Goal: Use online tool/utility: Utilize a website feature to perform a specific function

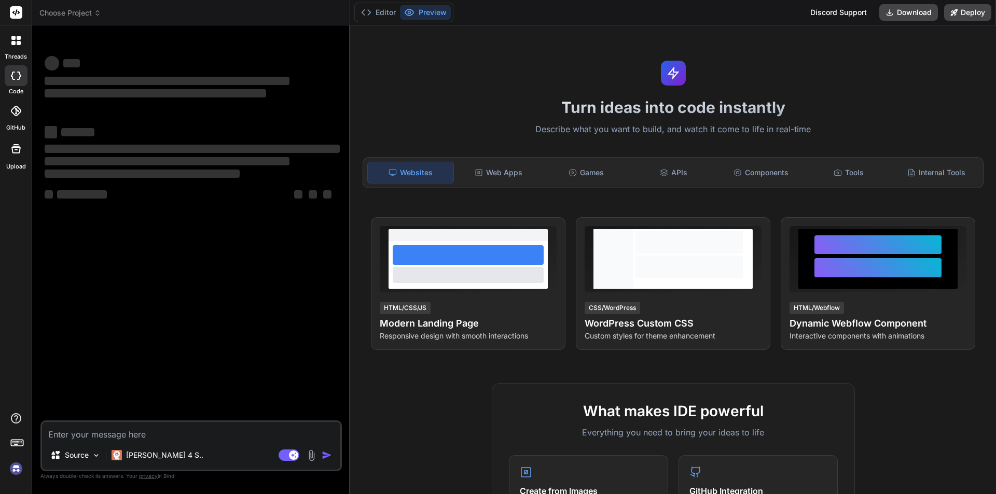
click at [21, 467] on img at bounding box center [16, 469] width 18 height 18
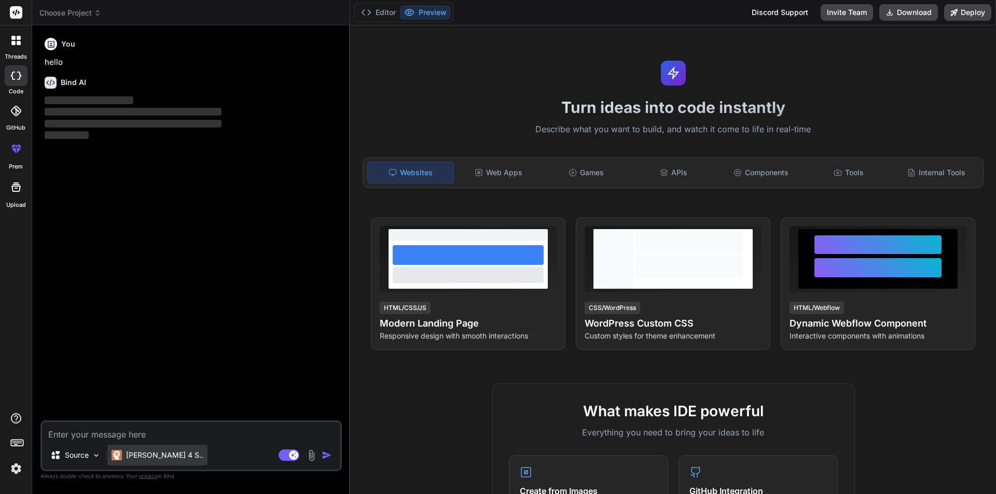
click at [131, 453] on p "[PERSON_NAME] 4 S.." at bounding box center [164, 455] width 77 height 10
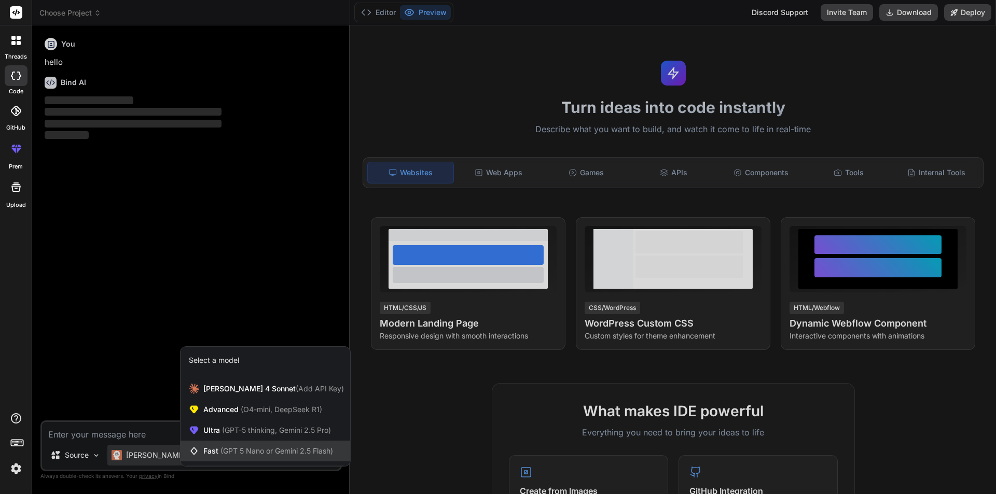
click at [222, 448] on span "(GPT 5 Nano or Gemini 2.5 Flash)" at bounding box center [276, 451] width 113 height 9
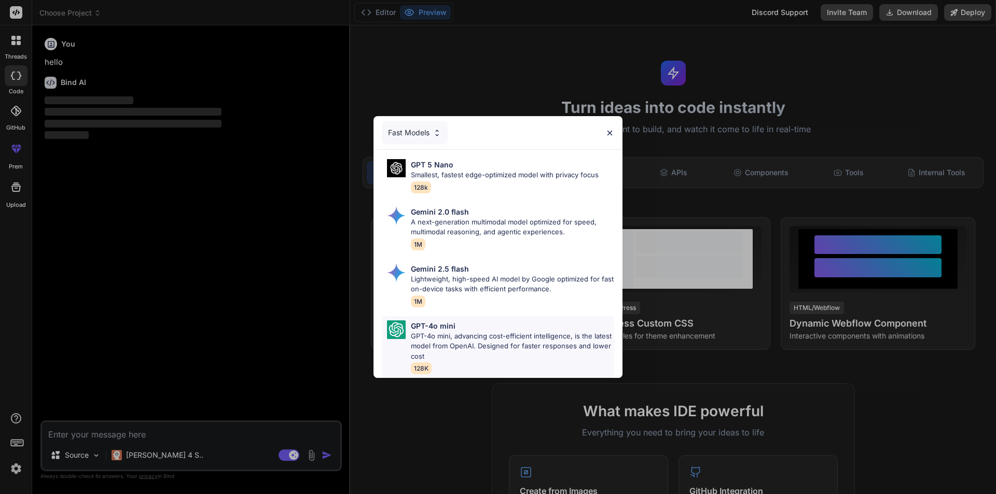
click at [409, 344] on div "GPT-4o mini GPT-4o mini, advancing cost-efficient intelligence, is the latest m…" at bounding box center [498, 347] width 232 height 62
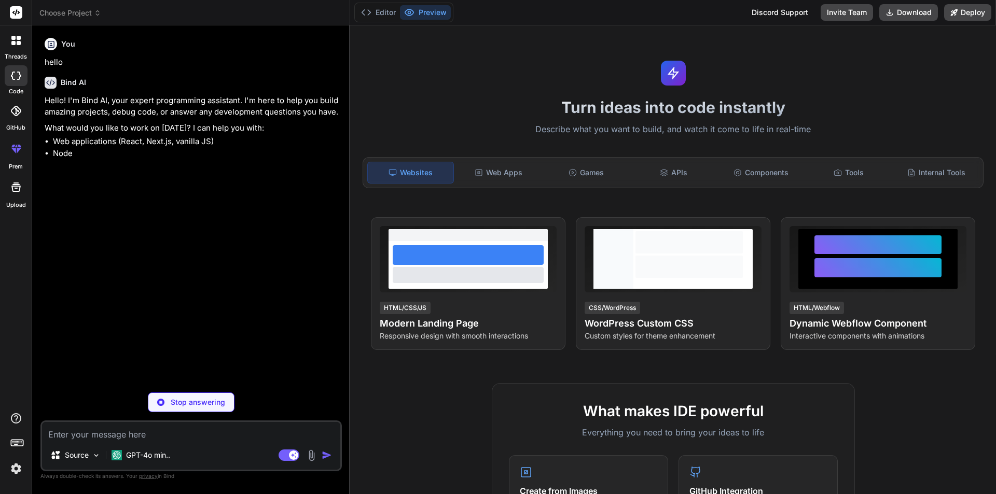
click at [232, 438] on textarea at bounding box center [191, 431] width 298 height 19
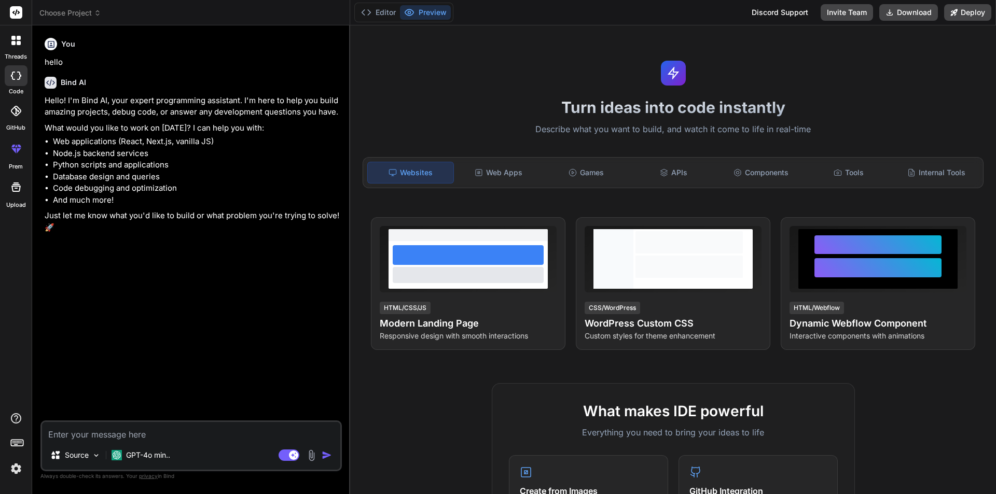
type textarea "x"
click at [241, 426] on textarea at bounding box center [191, 431] width 298 height 19
paste textarea "@if (TempData["success"] != null) { <script src="~/lib/jquery/dist/jquery.min.j…"
type textarea "@if (TempData["success"] != null) { <script src="~/lib/jquery/dist/jquery.min.j…"
type textarea "x"
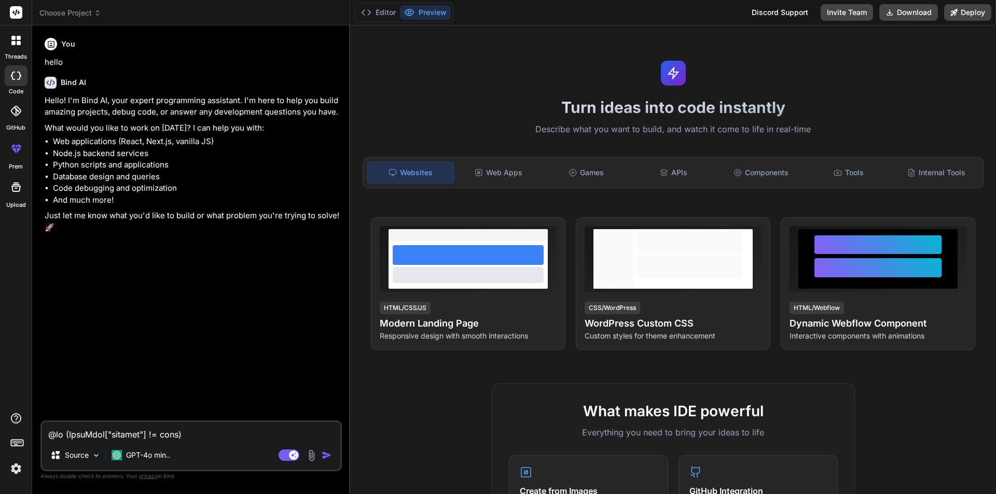
scroll to position [1955, 0]
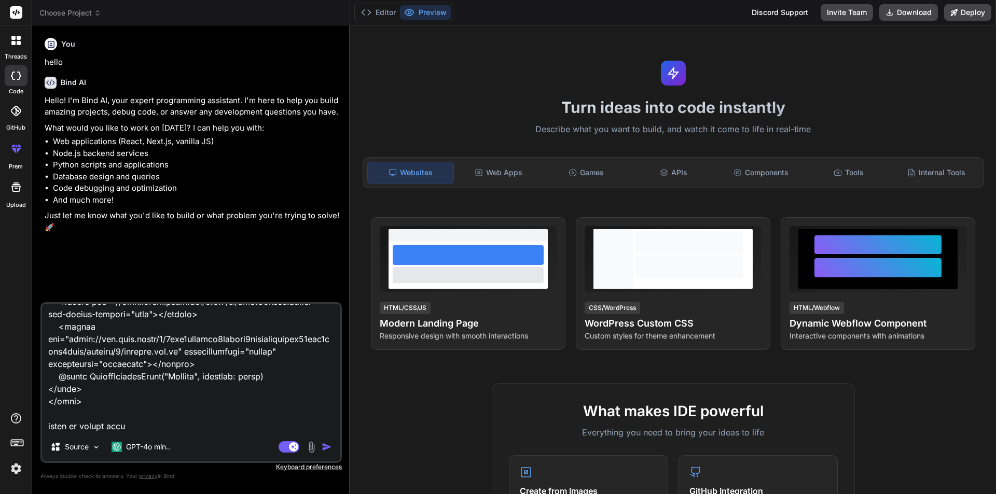
click at [184, 400] on textarea at bounding box center [191, 368] width 298 height 129
type textarea "@if (TempData["success"] != null) { <script src="~/lib/jquery/dist/jquery.min.j…"
type textarea "x"
type textarea "@if (TempData["success"] != null) { <script src="~/lib/jquery/dist/jquery.min.j…"
type textarea "x"
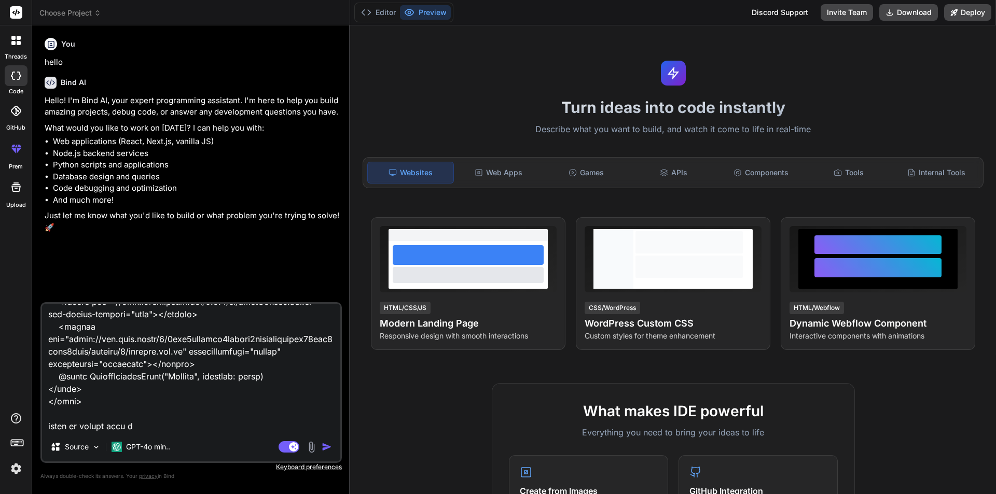
type textarea "@if (TempData["success"] != null) { <script src="~/lib/jquery/dist/jquery.min.j…"
type textarea "x"
type textarea "@if (TempData["success"] != null) { <script src="~/lib/jquery/dist/jquery.min.j…"
type textarea "x"
type textarea "@if (TempData["success"] != null) { <script src="~/lib/jquery/dist/jquery.min.j…"
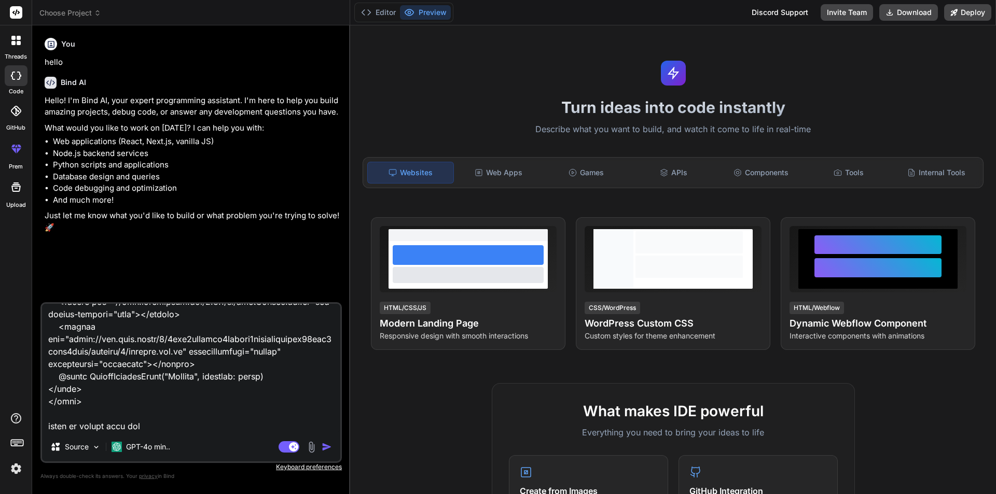
type textarea "x"
type textarea "@if (TempData["success"] != null) { <script src="~/lib/jquery/dist/jquery.min.j…"
type textarea "x"
type textarea "@if (TempData["success"] != null) { <script src="~/lib/jquery/dist/jquery.min.j…"
type textarea "x"
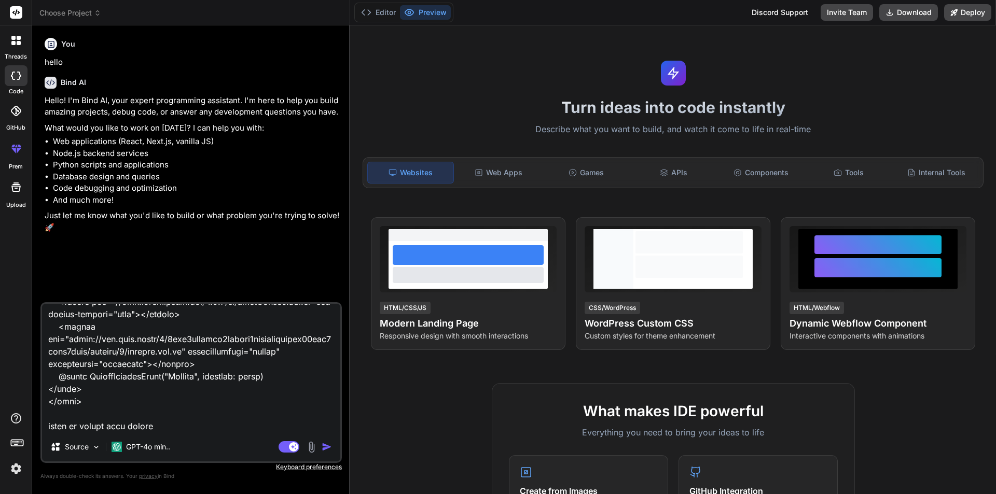
type textarea "@if (TempData["success"] != null) { <script src="~/lib/jquery/dist/jquery.min.j…"
type textarea "x"
type textarea "@if (TempData["success"] != null) { <script src="~/lib/jquery/dist/jquery.min.j…"
type textarea "x"
type textarea "@if (TempData["success"] != null) { <script src="~/lib/jquery/dist/jquery.min.j…"
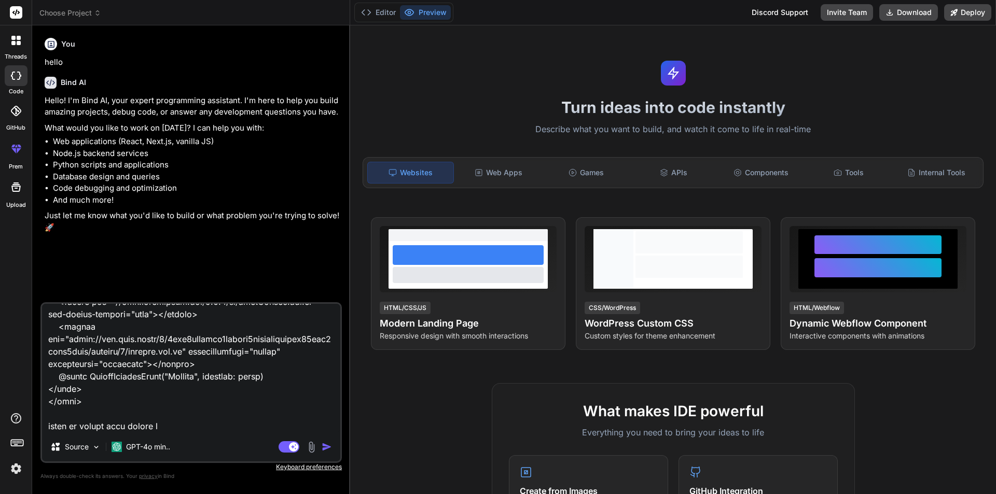
type textarea "x"
type textarea "@if (TempData["success"] != null) { <script src="~/lib/jquery/dist/jquery.min.j…"
type textarea "x"
type textarea "@if (TempData["success"] != null) { <script src="~/lib/jquery/dist/jquery.min.j…"
type textarea "x"
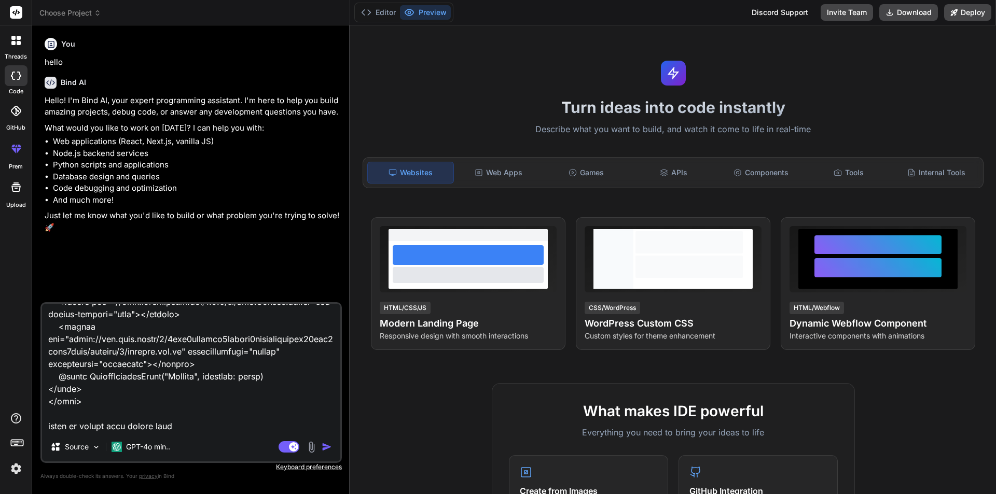
type textarea "@if (TempData["success"] != null) { <script src="~/lib/jquery/dist/jquery.min.j…"
type textarea "x"
type textarea "@if (TempData["success"] != null) { <script src="~/lib/jquery/dist/jquery.min.j…"
type textarea "x"
type textarea "@if (TempData["success"] != null) { <script src="~/lib/jquery/dist/jquery.min.j…"
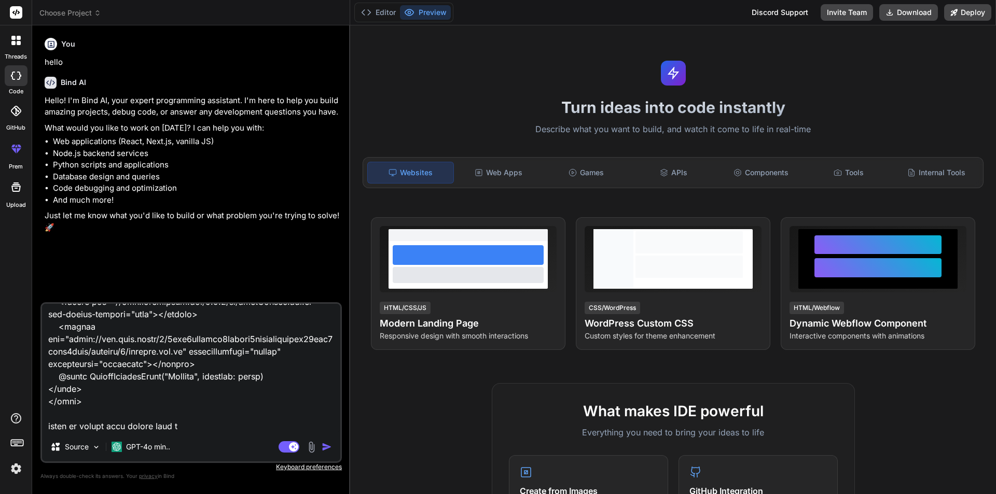
type textarea "x"
type textarea "@if (TempData["success"] != null) { <script src="~/lib/jquery/dist/jquery.min.j…"
type textarea "x"
type textarea "@if (TempData["success"] != null) { <script src="~/lib/jquery/dist/jquery.min.j…"
type textarea "x"
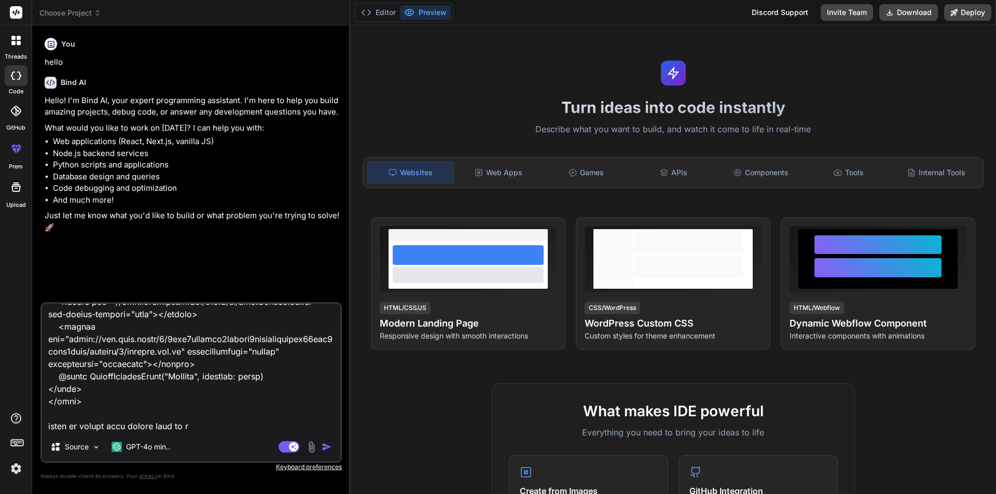
type textarea "@if (TempData["success"] != null) { <script src="~/lib/jquery/dist/jquery.min.j…"
type textarea "x"
type textarea "@if (TempData["success"] != null) { <script src="~/lib/jquery/dist/jquery.min.j…"
type textarea "x"
type textarea "@if (TempData["success"] != null) { <script src="~/lib/jquery/dist/jquery.min.j…"
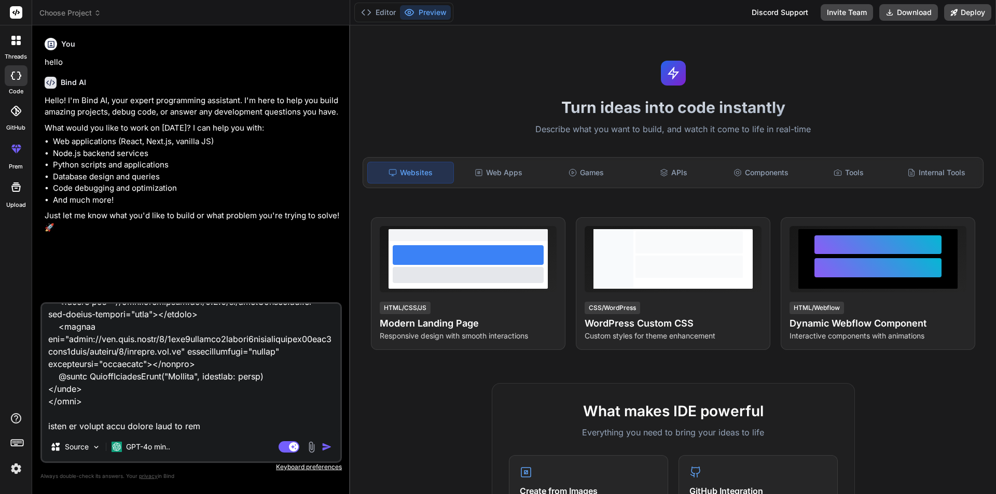
type textarea "x"
type textarea "@if (TempData["success"] != null) { <script src="~/lib/jquery/dist/jquery.min.j…"
type textarea "x"
type textarea "@if (TempData["success"] != null) { <script src="~/lib/jquery/dist/jquery.min.j…"
type textarea "x"
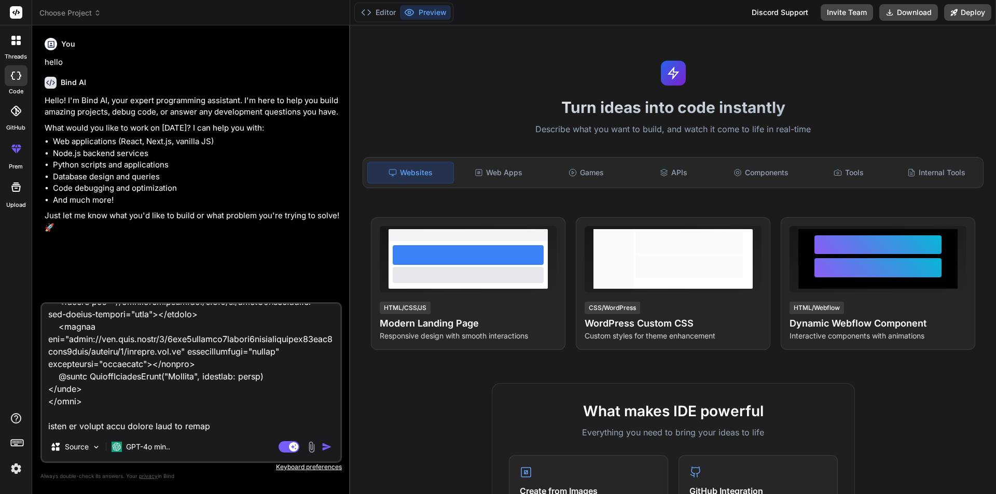
type textarea "@if (TempData["success"] != null) { <script src="~/lib/jquery/dist/jquery.min.j…"
type textarea "x"
type textarea "@if (TempData["success"] != null) { <script src="~/lib/jquery/dist/jquery.min.j…"
type textarea "x"
type textarea "@if (TempData["success"] != null) { <script src="~/lib/jquery/dist/jquery.min.j…"
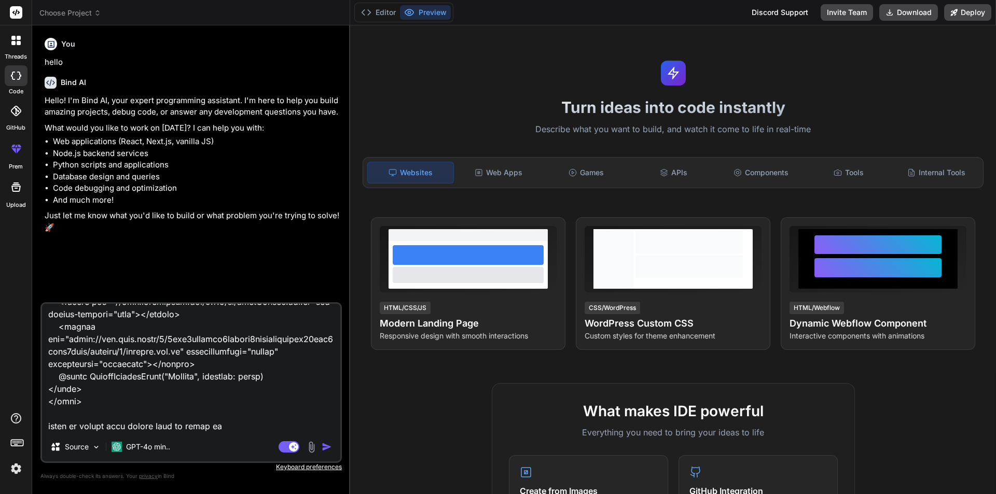
type textarea "x"
type textarea "@if (TempData["success"] != null) { <script src="~/lib/jquery/dist/jquery.min.j…"
type textarea "x"
type textarea "@if (TempData["success"] != null) { <script src="~/lib/jquery/dist/jquery.min.j…"
type textarea "x"
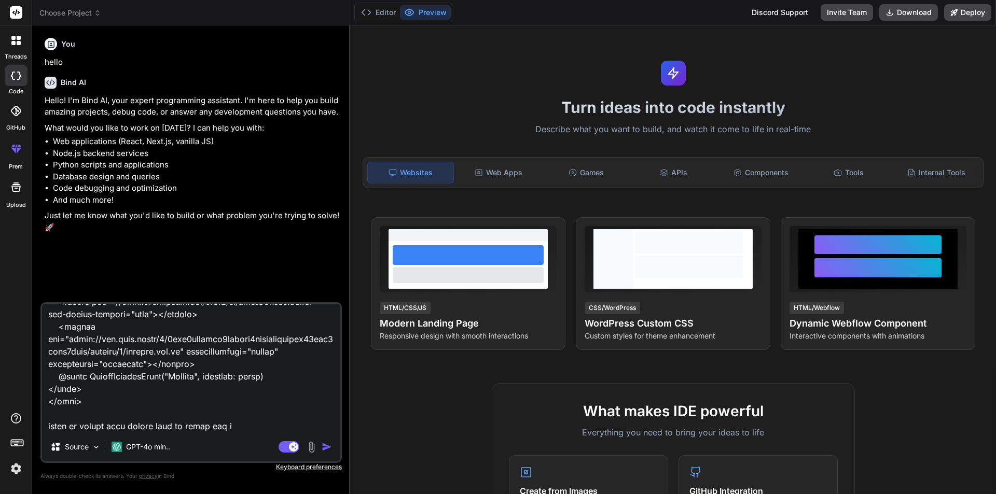
type textarea "@if (TempData["success"] != null) { <script src="~/lib/jquery/dist/jquery.min.j…"
type textarea "x"
type textarea "@if (TempData["success"] != null) { <script src="~/lib/jquery/dist/jquery.min.j…"
type textarea "x"
type textarea "@if (TempData["success"] != null) { <script src="~/lib/jquery/dist/jquery.min.j…"
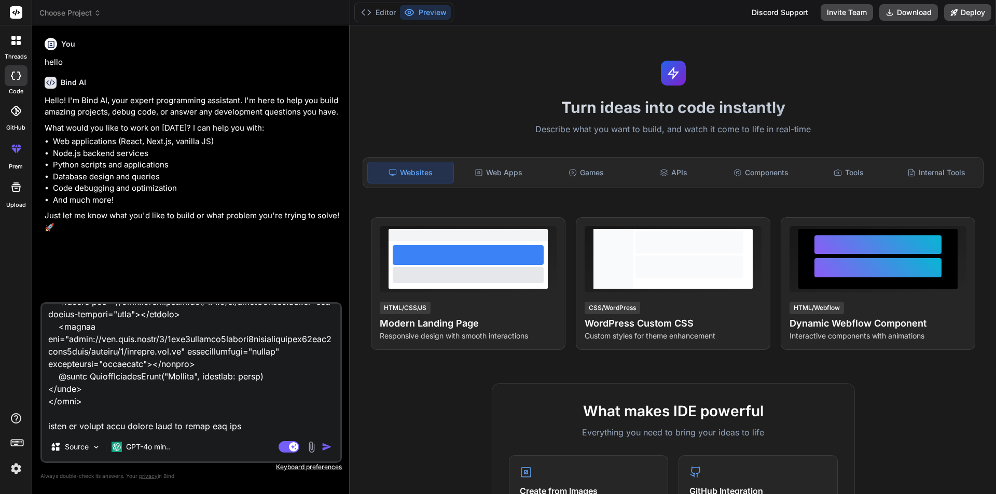
type textarea "x"
type textarea "@if (TempData["success"] != null) { <script src="~/lib/jquery/dist/jquery.min.j…"
type textarea "x"
type textarea "@if (TempData["success"] != null) { <script src="~/lib/jquery/dist/jquery.min.j…"
type textarea "x"
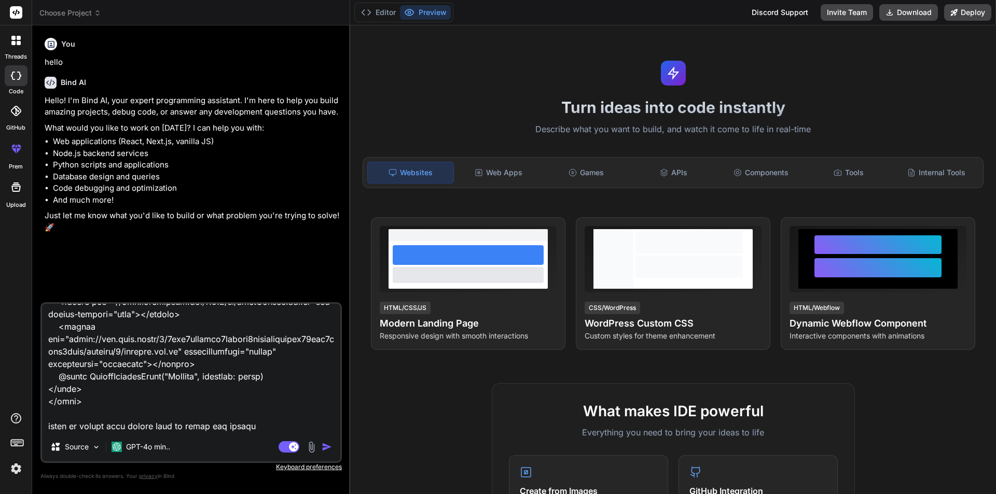
type textarea "@if (TempData["success"] != null) { <script src="~/lib/jquery/dist/jquery.min.j…"
type textarea "x"
type textarea "@if (TempData["success"] != null) { <script src="~/lib/jquery/dist/jquery.min.j…"
type textarea "x"
type textarea "@if (TempData["success"] != null) { <script src="~/lib/jquery/dist/jquery.min.j…"
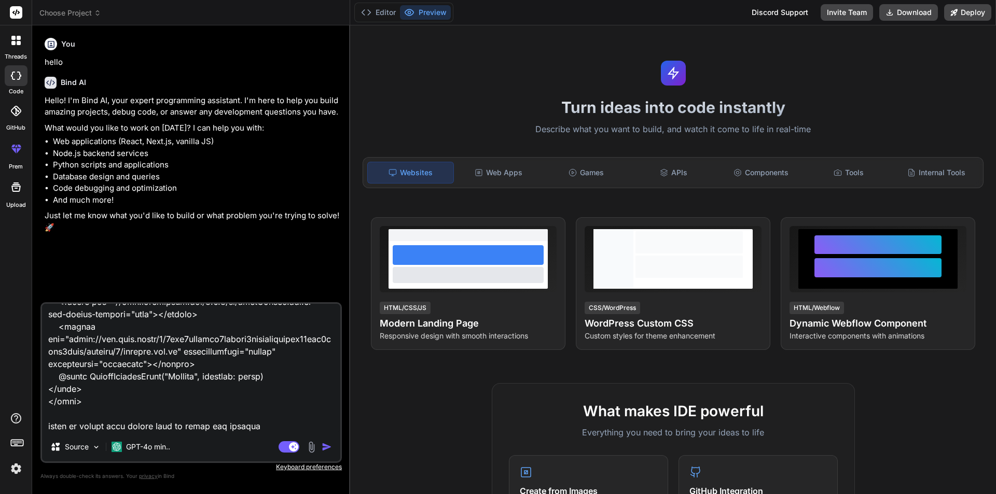
type textarea "x"
type textarea "@if (TempData["success"] != null) { <script src="~/lib/jquery/dist/jquery.min.j…"
type textarea "x"
type textarea "@if (TempData["success"] != null) { <script src="~/lib/jquery/dist/jquery.min.j…"
type textarea "x"
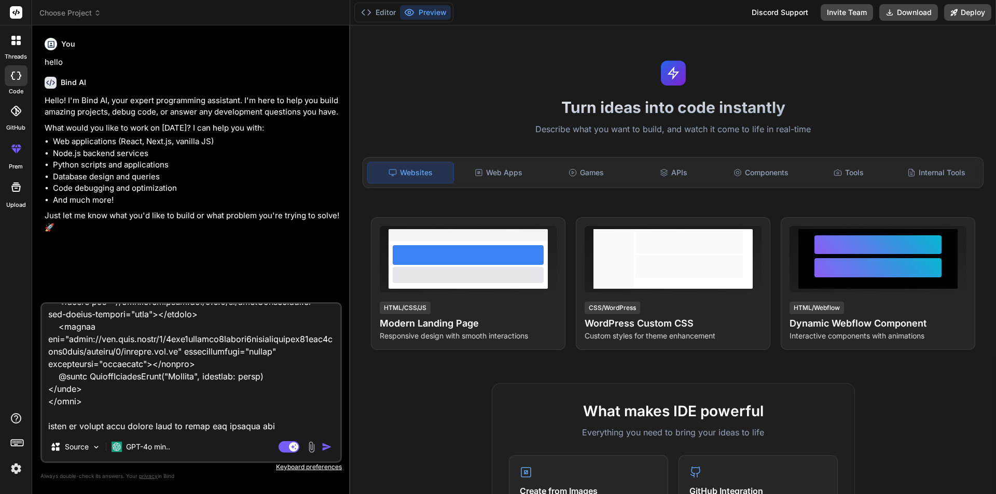
type textarea "@if (TempData["success"] != null) { <script src="~/lib/jquery/dist/jquery.min.j…"
type textarea "x"
type textarea "@if (TempData["success"] != null) { <script src="~/lib/jquery/dist/jquery.min.j…"
type textarea "x"
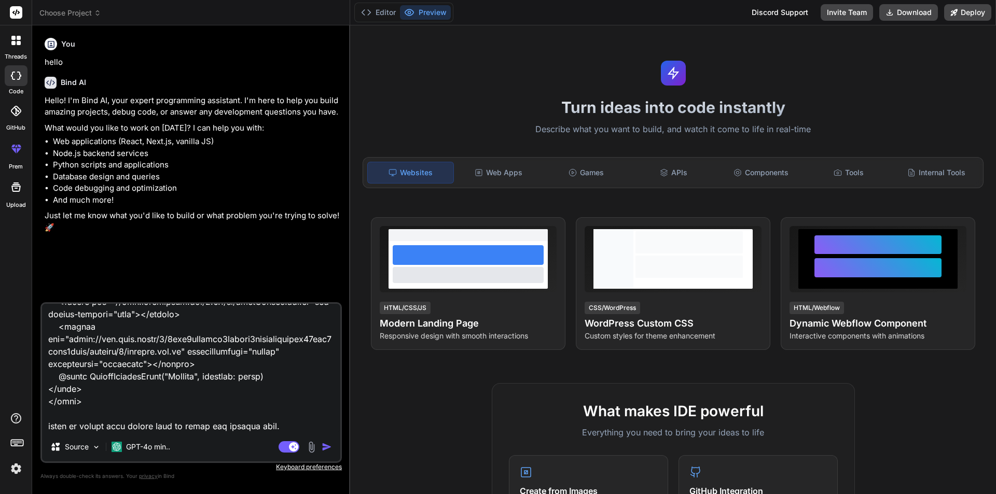
type textarea "@if (TempData["success"] != null) { <script src="~/lib/jquery/dist/jquery.min.j…"
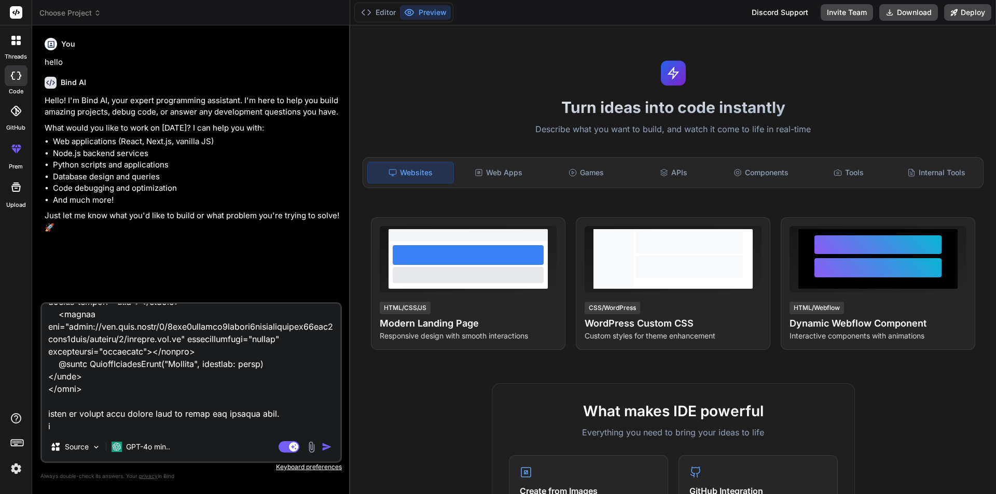
type textarea "x"
type textarea "@if (TempData["success"] != null) { <script src="~/lib/jquery/dist/jquery.min.j…"
type textarea "x"
type textarea "@if (TempData["success"] != null) { <script src="~/lib/jquery/dist/jquery.min.j…"
type textarea "x"
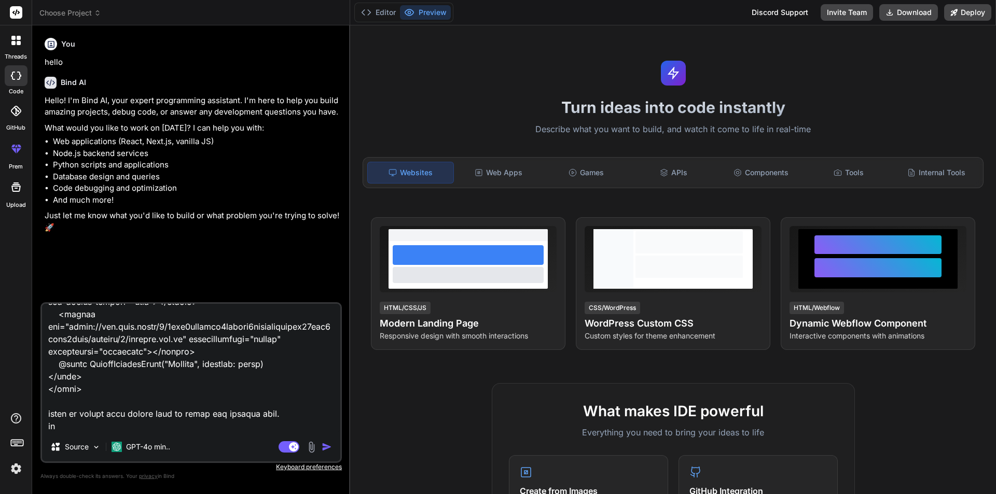
type textarea "@if (TempData["success"] != null) { <script src="~/lib/jquery/dist/jquery.min.j…"
type textarea "x"
type textarea "@if (TempData["success"] != null) { <script src="~/lib/jquery/dist/jquery.min.j…"
type textarea "x"
type textarea "@if (TempData["success"] != null) { <script src="~/lib/jquery/dist/jquery.min.j…"
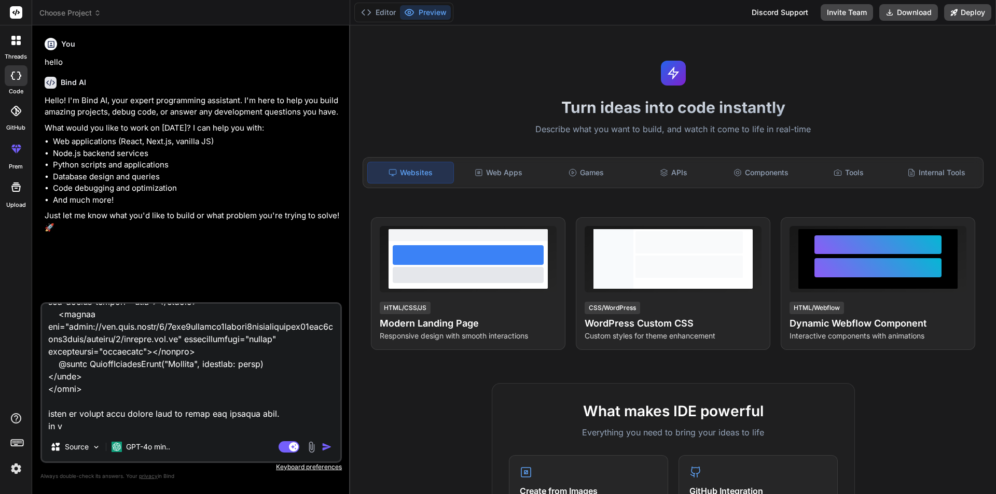
type textarea "x"
type textarea "@if (TempData["success"] != null) { <script src="~/lib/jquery/dist/jquery.min.j…"
type textarea "x"
type textarea "@if (TempData["success"] != null) { <script src="~/lib/jquery/dist/jquery.min.j…"
type textarea "x"
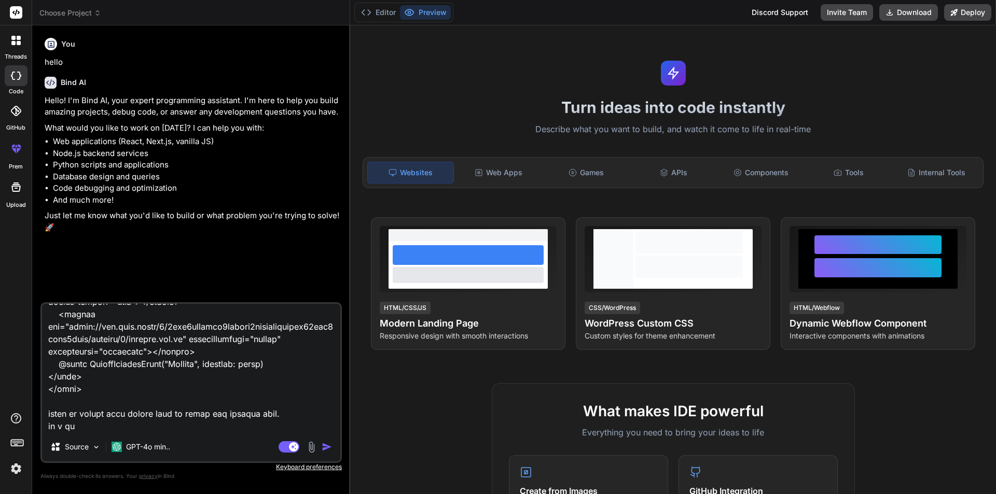
type textarea "@if (TempData["success"] != null) { <script src="~/lib/jquery/dist/jquery.min.j…"
type textarea "x"
type textarea "@if (TempData["success"] != null) { <script src="~/lib/jquery/dist/jquery.min.j…"
type textarea "x"
type textarea "@if (TempData["success"] != null) { <script src="~/lib/jquery/dist/jquery.min.j…"
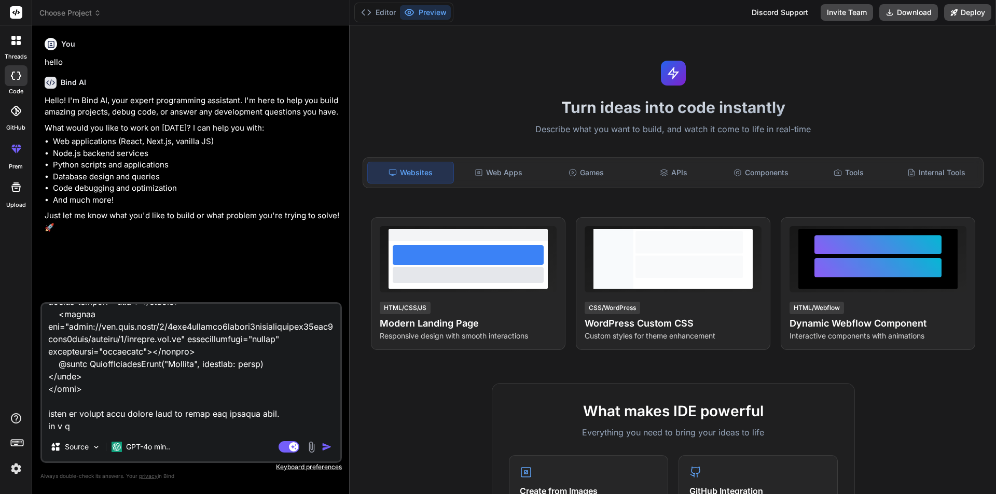
type textarea "x"
type textarea "@if (TempData["success"] != null) { <script src="~/lib/jquery/dist/jquery.min.j…"
type textarea "x"
type textarea "@if (TempData["success"] != null) { <script src="~/lib/jquery/dist/jquery.min.j…"
type textarea "x"
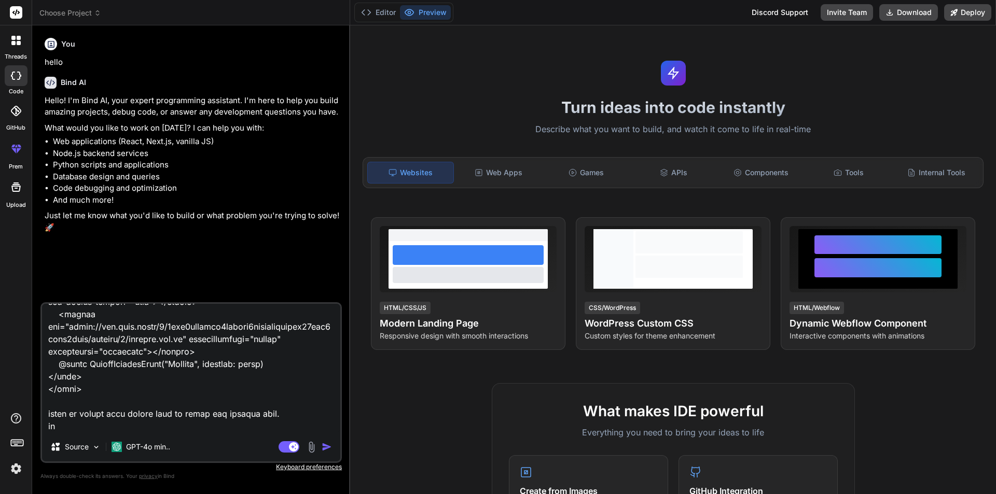
type textarea "@if (TempData["success"] != null) { <script src="~/lib/jquery/dist/jquery.min.j…"
type textarea "x"
type textarea "@if (TempData["success"] != null) { <script src="~/lib/jquery/dist/jquery.min.j…"
type textarea "x"
type textarea "@if (TempData["success"] != null) { <script src="~/lib/jquery/dist/jquery.min.j…"
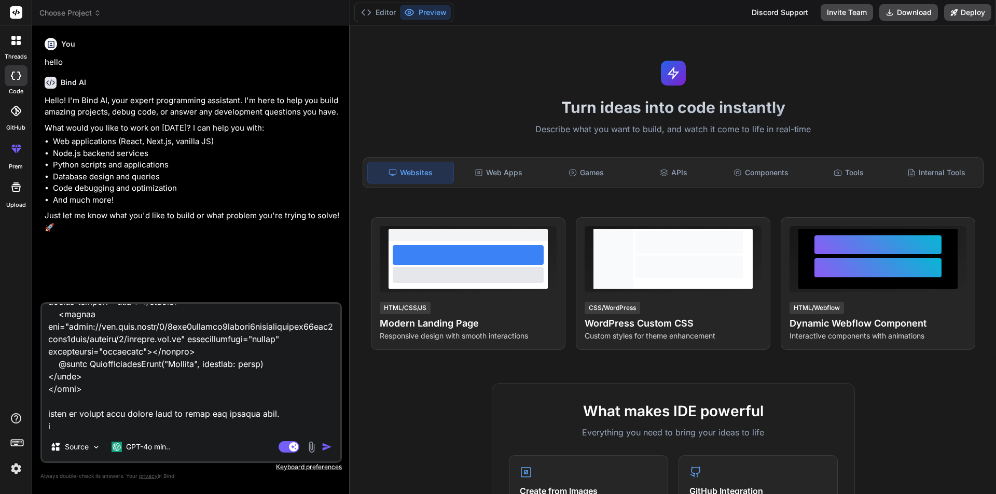
type textarea "x"
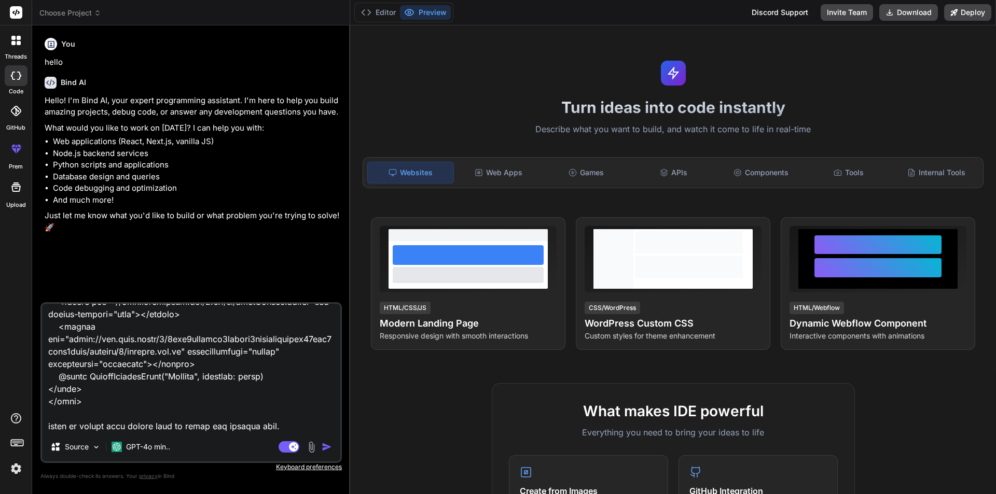
type textarea "@if (TempData["success"] != null) { <script src="~/lib/jquery/dist/jquery.min.j…"
type textarea "x"
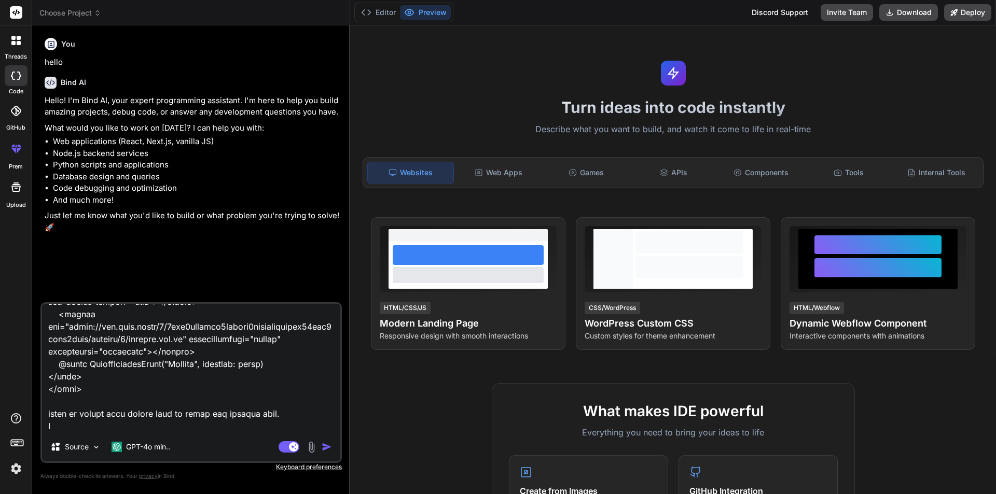
type textarea "@if (TempData["success"] != null) { <script src="~/lib/jquery/dist/jquery.min.j…"
type textarea "x"
type textarea "@if (TempData["success"] != null) { <script src="~/lib/jquery/dist/jquery.min.j…"
type textarea "x"
type textarea "@if (TempData["success"] != null) { <script src="~/lib/jquery/dist/jquery.min.j…"
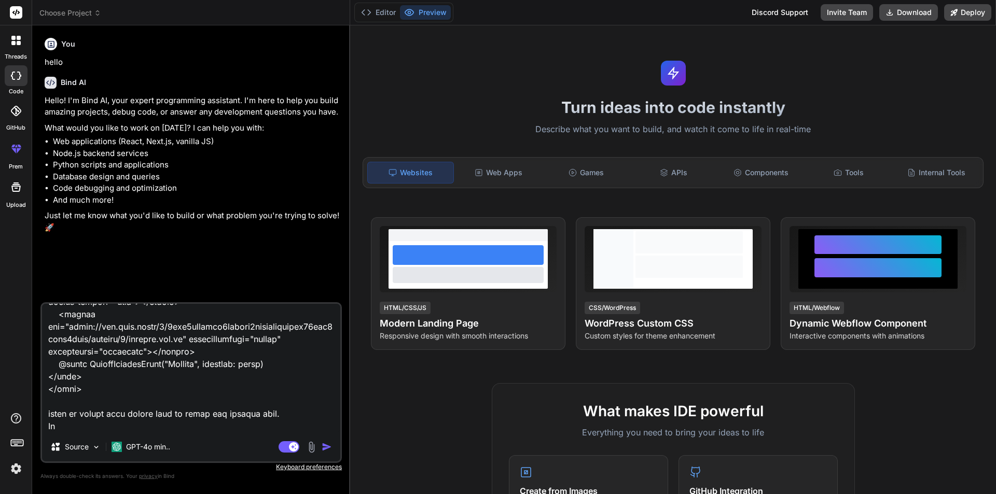
type textarea "x"
type textarea "@if (TempData["success"] != null) { <script src="~/lib/jquery/dist/jquery.min.j…"
type textarea "x"
type textarea "@if (TempData["success"] != null) { <script src="~/lib/jquery/dist/jquery.min.j…"
type textarea "x"
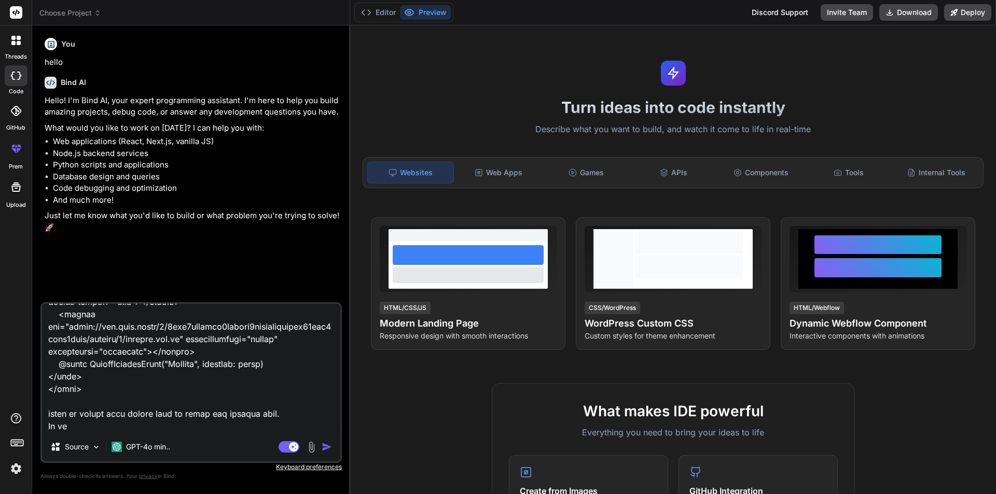
type textarea "@if (TempData["success"] != null) { <script src="~/lib/jquery/dist/jquery.min.j…"
type textarea "x"
type textarea "@if (TempData["success"] != null) { <script src="~/lib/jquery/dist/jquery.min.j…"
type textarea "x"
type textarea "@if (TempData["success"] != null) { <script src="~/lib/jquery/dist/jquery.min.j…"
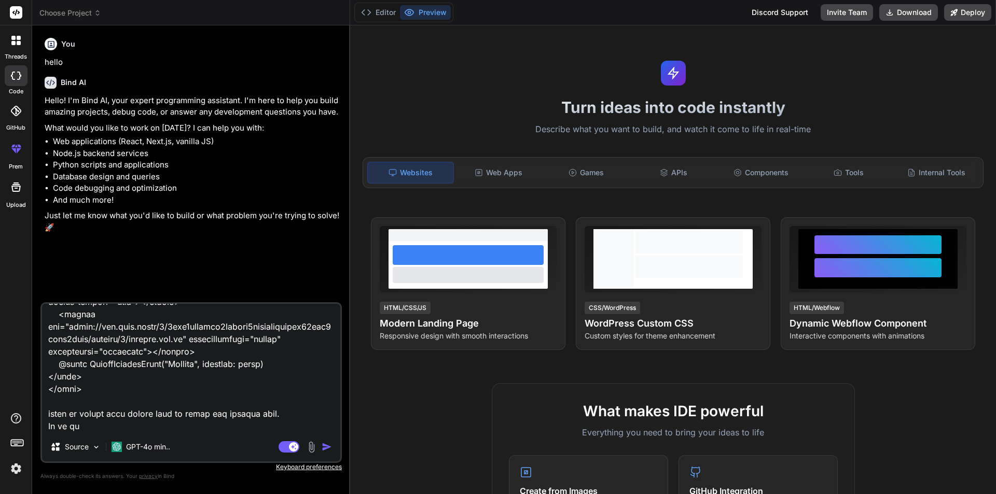
type textarea "x"
type textarea "@if (TempData["success"] != null) { <script src="~/lib/jquery/dist/jquery.min.j…"
type textarea "x"
type textarea "@if (TempData["success"] != null) { <script src="~/lib/jquery/dist/jquery.min.j…"
type textarea "x"
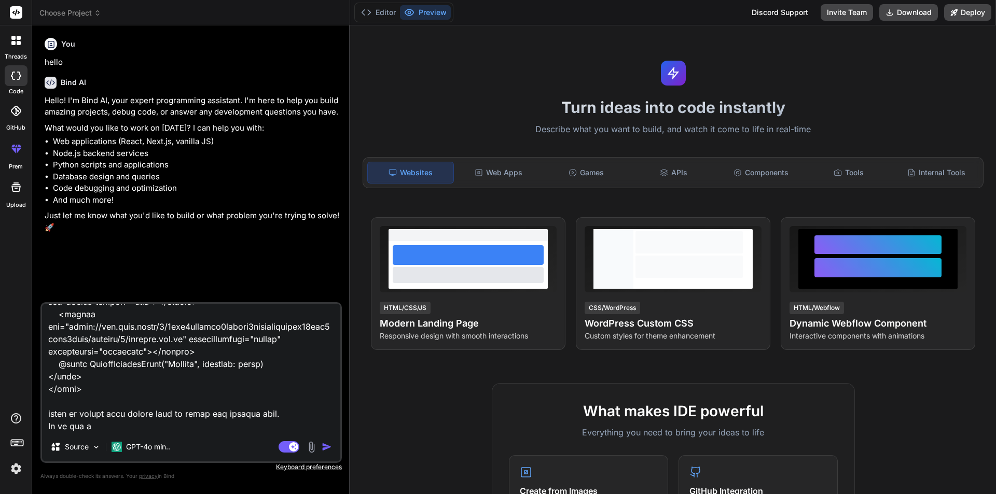
type textarea "@if (TempData["success"] != null) { <script src="~/lib/jquery/dist/jquery.min.j…"
type textarea "x"
type textarea "@if (TempData["success"] != null) { <script src="~/lib/jquery/dist/jquery.min.j…"
type textarea "x"
type textarea "@if (TempData["success"] != null) { <script src="~/lib/jquery/dist/jquery.min.j…"
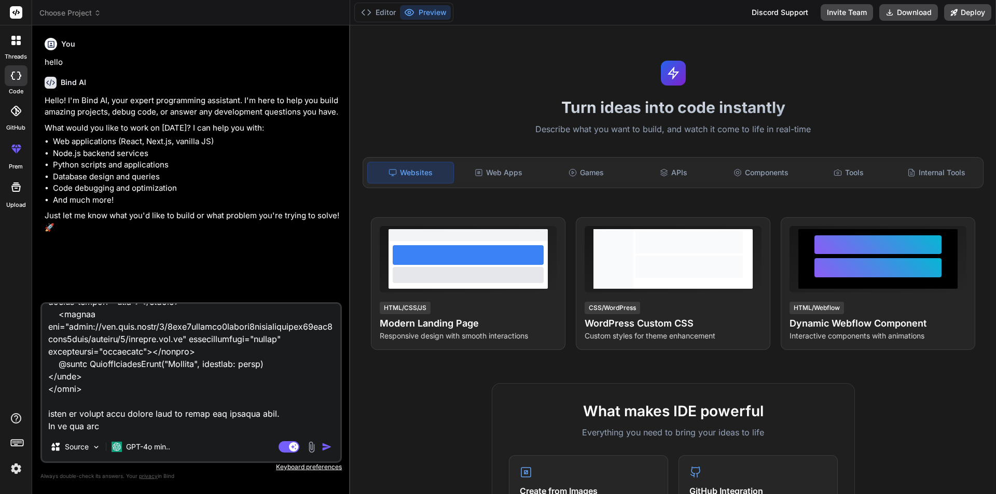
type textarea "x"
type textarea "@if (TempData["success"] != null) { <script src="~/lib/jquery/dist/jquery.min.j…"
type textarea "x"
type textarea "@if (TempData["success"] != null) { <script src="~/lib/jquery/dist/jquery.min.j…"
type textarea "x"
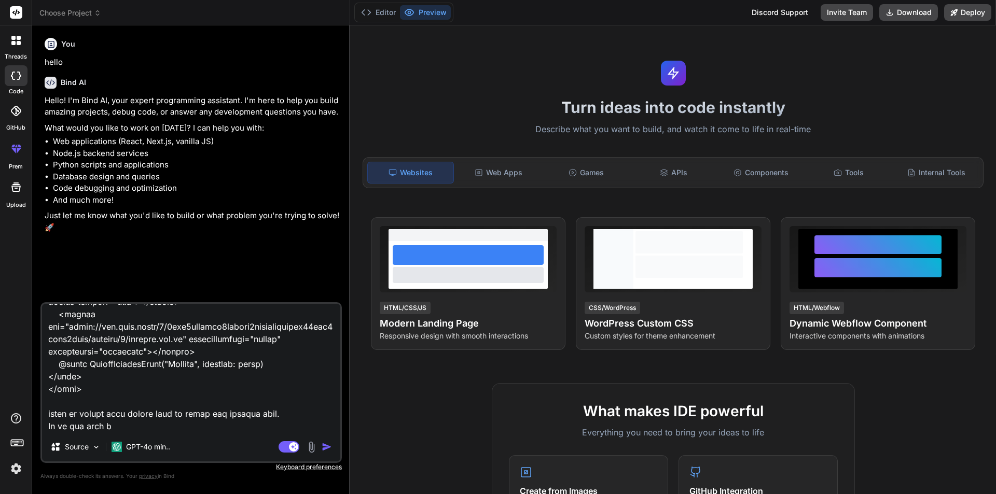
type textarea "@if (TempData["success"] != null) { <script src="~/lib/jquery/dist/jquery.min.j…"
type textarea "x"
type textarea "@if (TempData["success"] != null) { <script src="~/lib/jquery/dist/jquery.min.j…"
type textarea "x"
type textarea "@if (TempData["success"] != null) { <script src="~/lib/jquery/dist/jquery.min.j…"
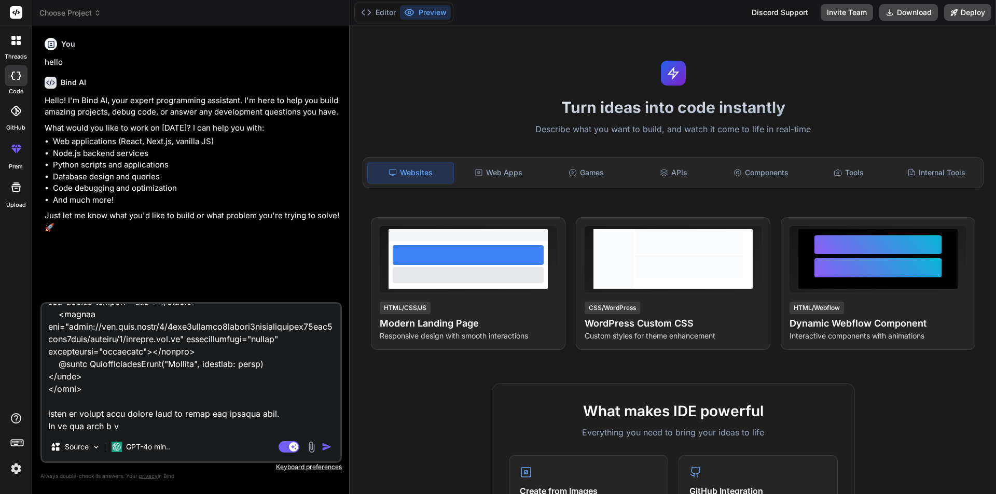
type textarea "x"
type textarea "@if (TempData["success"] != null) { <script src="~/lib/jquery/dist/jquery.min.j…"
type textarea "x"
type textarea "@if (TempData["success"] != null) { <script src="~/lib/jquery/dist/jquery.min.j…"
type textarea "x"
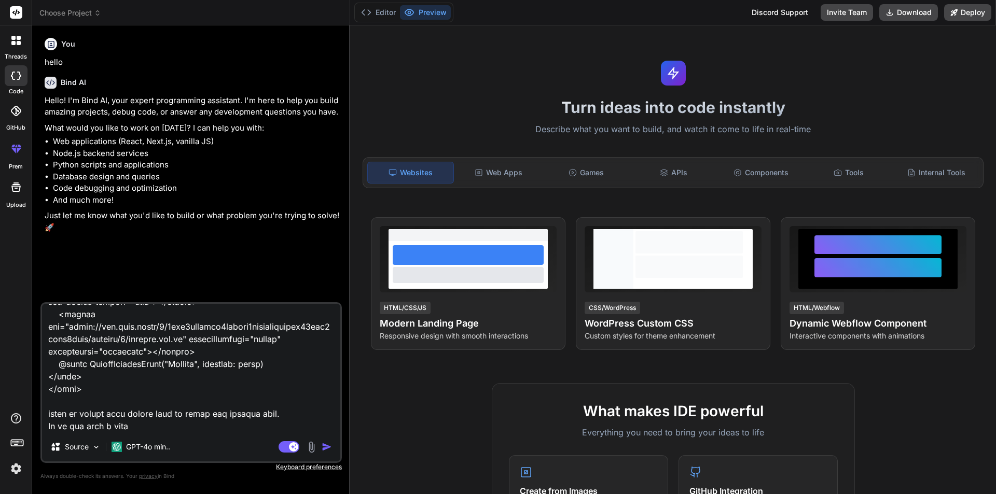
type textarea "@if (TempData["success"] != null) { <script src="~/lib/jquery/dist/jquery.min.j…"
type textarea "x"
type textarea "@if (TempData["success"] != null) { <script src="~/lib/jquery/dist/jquery.min.j…"
type textarea "x"
type textarea "@if (TempData["success"] != null) { <script src="~/lib/jquery/dist/jquery.min.j…"
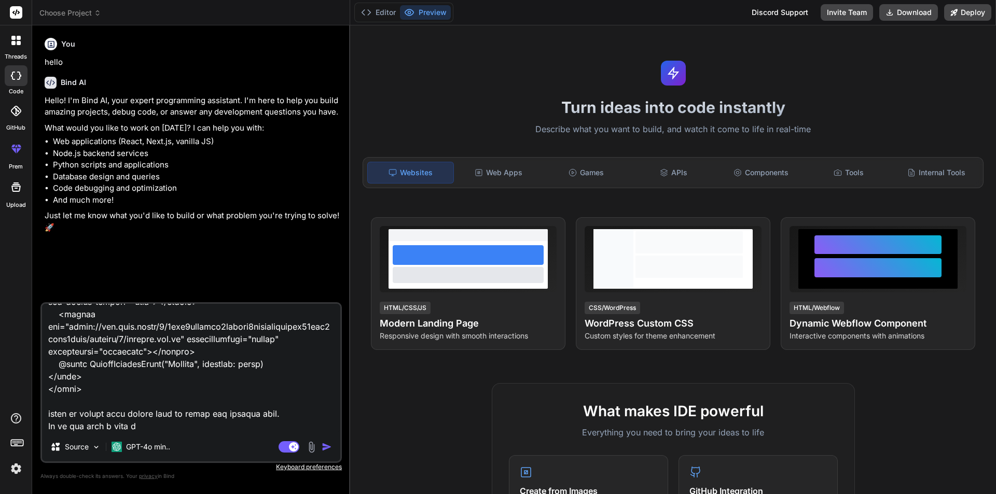
type textarea "x"
type textarea "@if (TempData["success"] != null) { <script src="~/lib/jquery/dist/jquery.min.j…"
type textarea "x"
type textarea "@if (TempData["success"] != null) { <script src="~/lib/jquery/dist/jquery.min.j…"
type textarea "x"
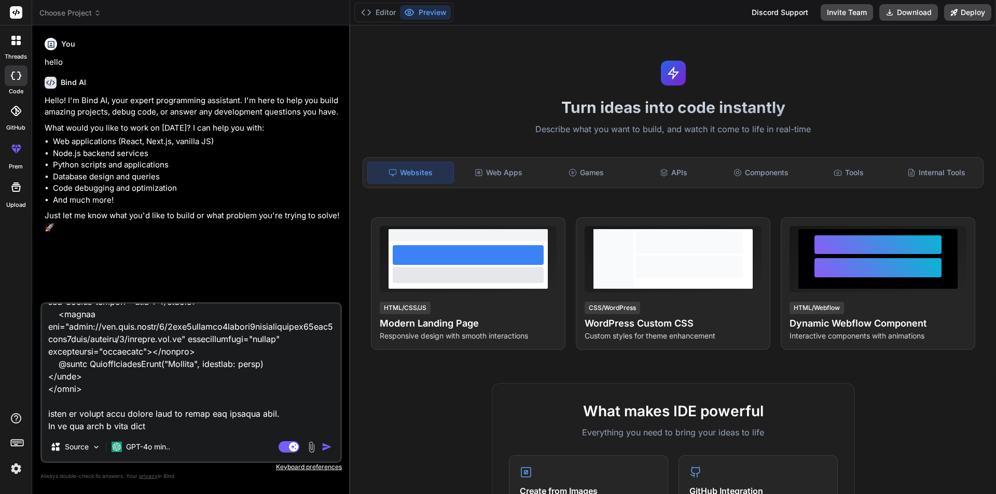
type textarea "@if (TempData["success"] != null) { <script src="~/lib/jquery/dist/jquery.min.j…"
type textarea "x"
type textarea "@if (TempData["success"] != null) { <script src="~/lib/jquery/dist/jquery.min.j…"
type textarea "x"
type textarea "@if (TempData["success"] != null) { <script src="~/lib/jquery/dist/jquery.min.j…"
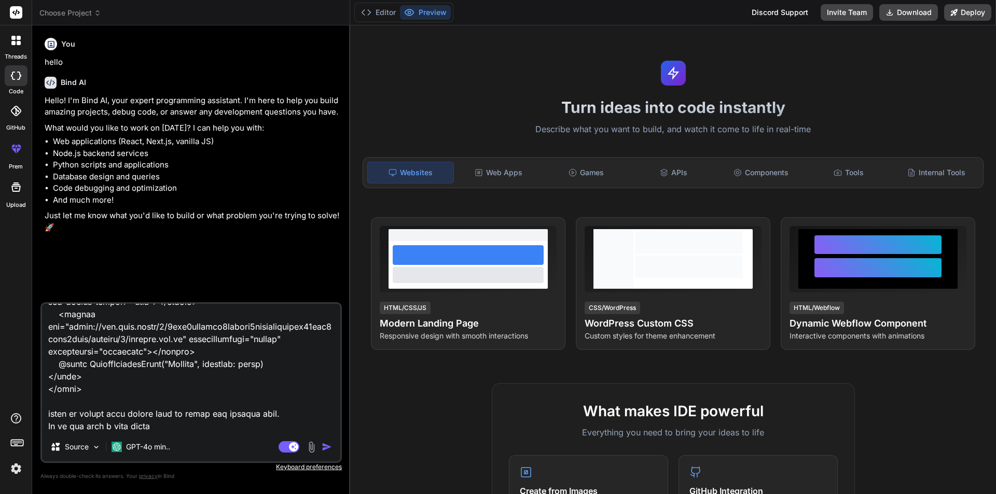
type textarea "x"
type textarea "@if (TempData["success"] != null) { <script src="~/lib/jquery/dist/jquery.min.j…"
type textarea "x"
type textarea "@if (TempData["success"] != null) { <script src="~/lib/jquery/dist/jquery.min.j…"
type textarea "x"
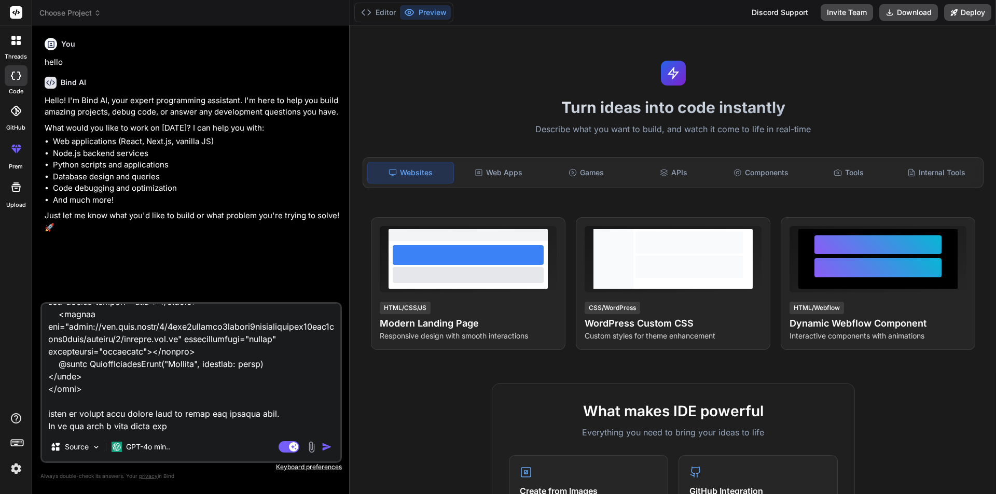
type textarea "@if (TempData["success"] != null) { <script src="~/lib/jquery/dist/jquery.min.j…"
type textarea "x"
type textarea "@if (TempData["success"] != null) { <script src="~/lib/jquery/dist/jquery.min.j…"
type textarea "x"
type textarea "@if (TempData["success"] != null) { <script src="~/lib/jquery/dist/jquery.min.j…"
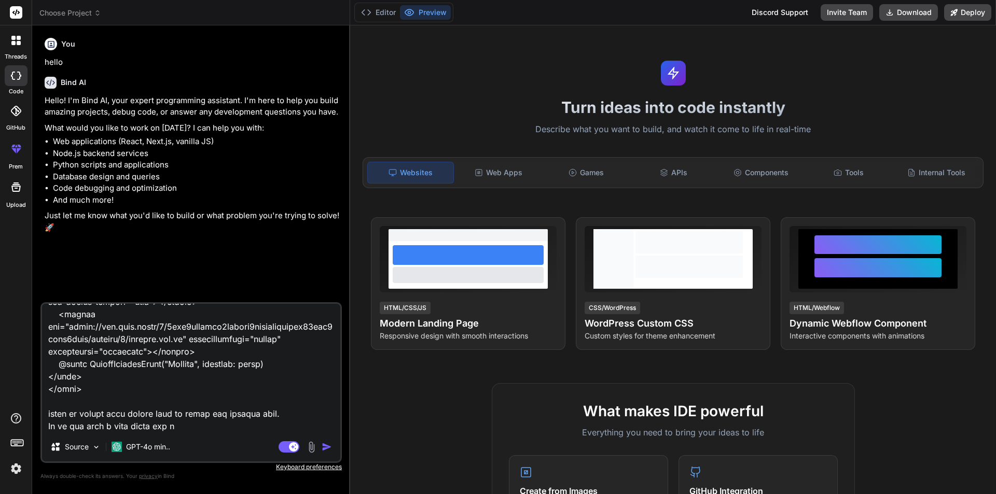
type textarea "x"
type textarea "@if (TempData["success"] != null) { <script src="~/lib/jquery/dist/jquery.min.j…"
type textarea "x"
type textarea "@if (TempData["success"] != null) { <script src="~/lib/jquery/dist/jquery.min.j…"
type textarea "x"
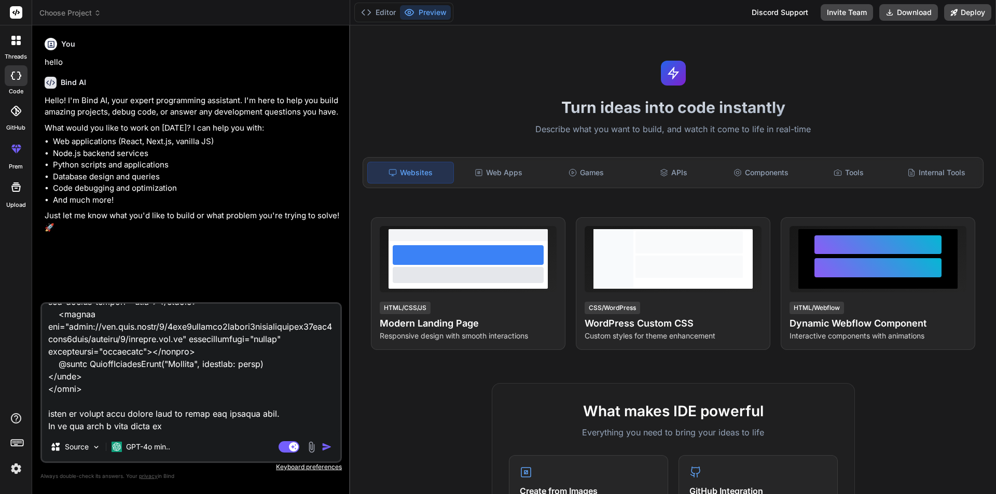
type textarea "@if (TempData["success"] != null) { <script src="~/lib/jquery/dist/jquery.min.j…"
type textarea "x"
type textarea "@if (TempData["success"] != null) { <script src="~/lib/jquery/dist/jquery.min.j…"
type textarea "x"
type textarea "@if (TempData["success"] != null) { <script src="~/lib/jquery/dist/jquery.min.j…"
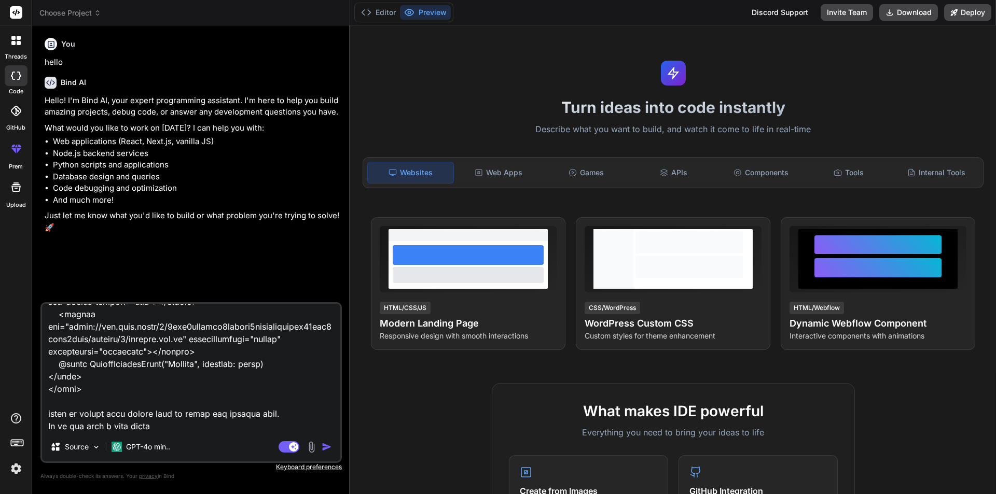
type textarea "x"
type textarea "@if (TempData["success"] != null) { <script src="~/lib/jquery/dist/jquery.min.j…"
type textarea "x"
type textarea "@if (TempData["success"] != null) { <script src="~/lib/jquery/dist/jquery.min.j…"
type textarea "x"
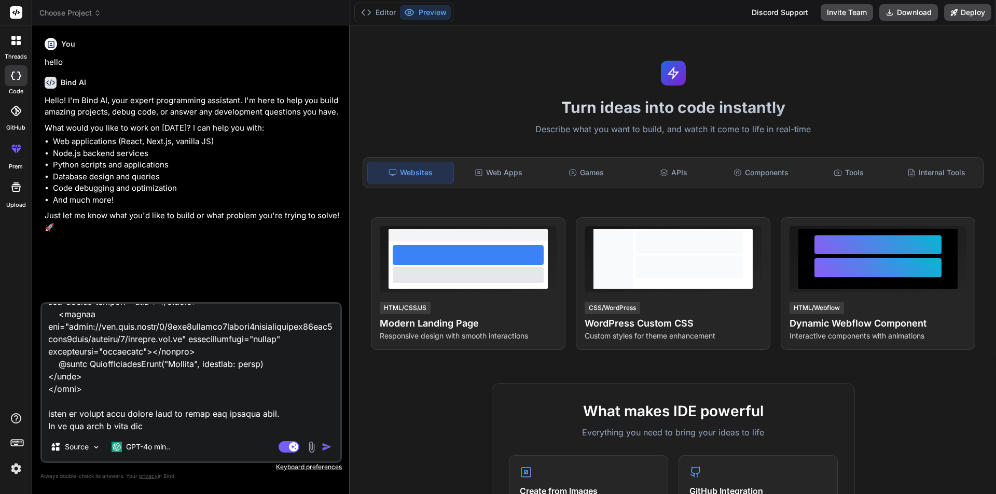
type textarea "@if (TempData["success"] != null) { <script src="~/lib/jquery/dist/jquery.min.j…"
type textarea "x"
type textarea "@if (TempData["success"] != null) { <script src="~/lib/jquery/dist/jquery.min.j…"
type textarea "x"
type textarea "@if (TempData["success"] != null) { <script src="~/lib/jquery/dist/jquery.min.j…"
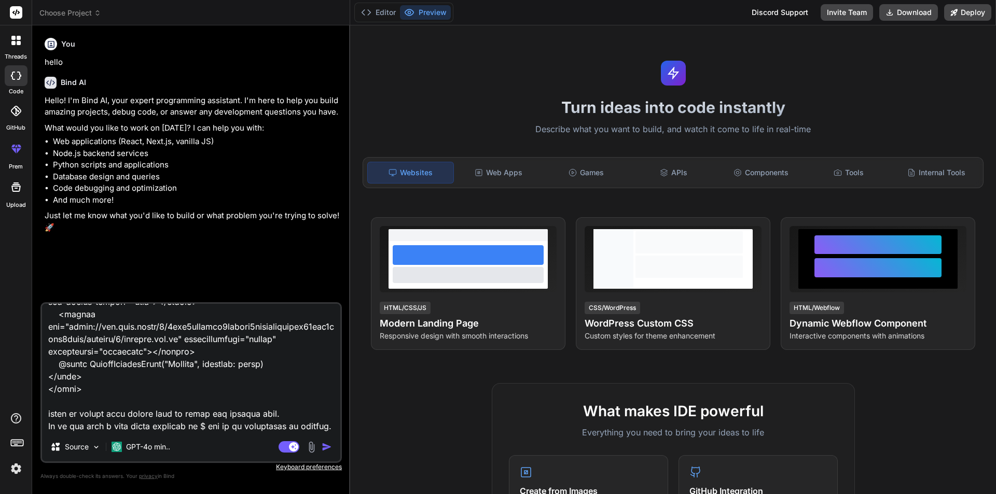
click at [317, 419] on textarea at bounding box center [191, 368] width 298 height 129
click at [326, 447] on img "button" at bounding box center [327, 447] width 10 height 10
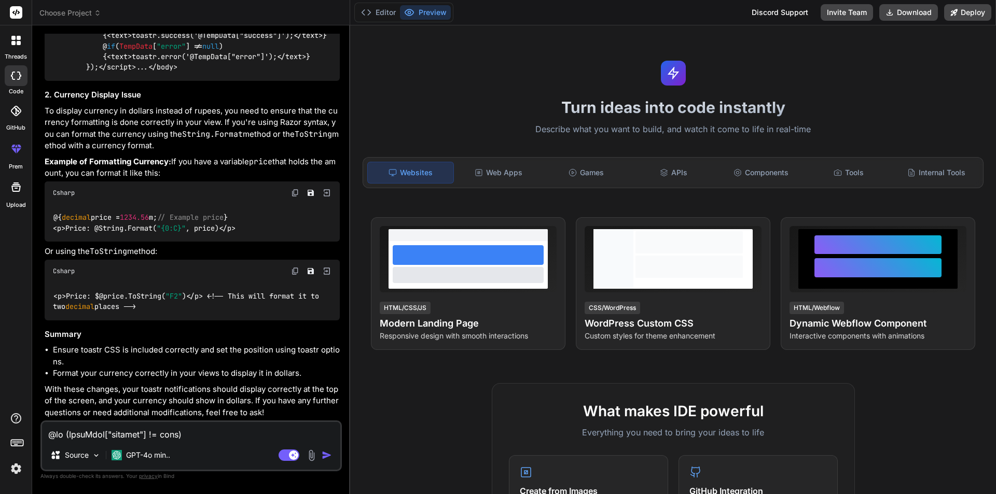
scroll to position [1625, 0]
click at [223, 441] on div "Source GPT-4o min.. Agent Mode. When this toggle is activated, AI automatically…" at bounding box center [190, 446] width 301 height 51
click at [234, 434] on textarea at bounding box center [191, 431] width 298 height 19
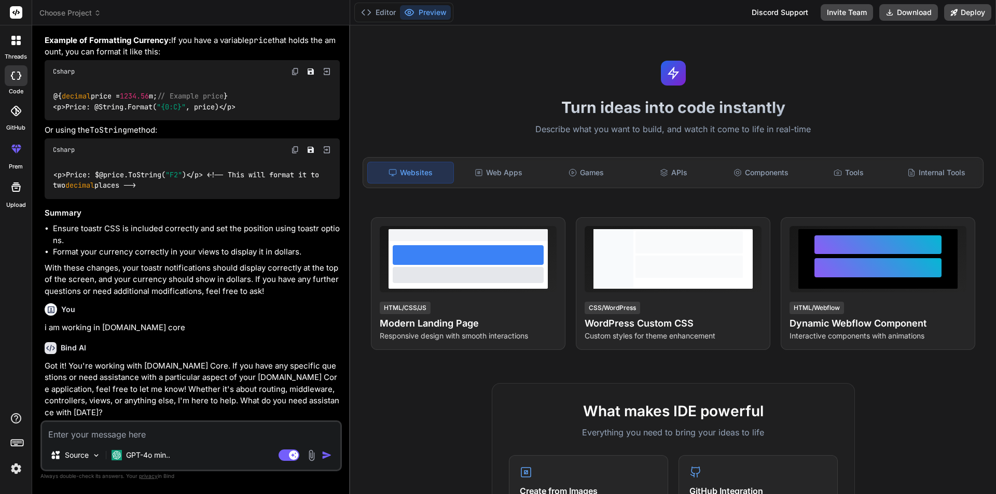
scroll to position [1735, 0]
click at [168, 440] on textarea at bounding box center [191, 431] width 298 height 19
paste textarea "@if (TempData["success"] != null) { <script src="~/lib/jquery/dist/jquery.min.j…"
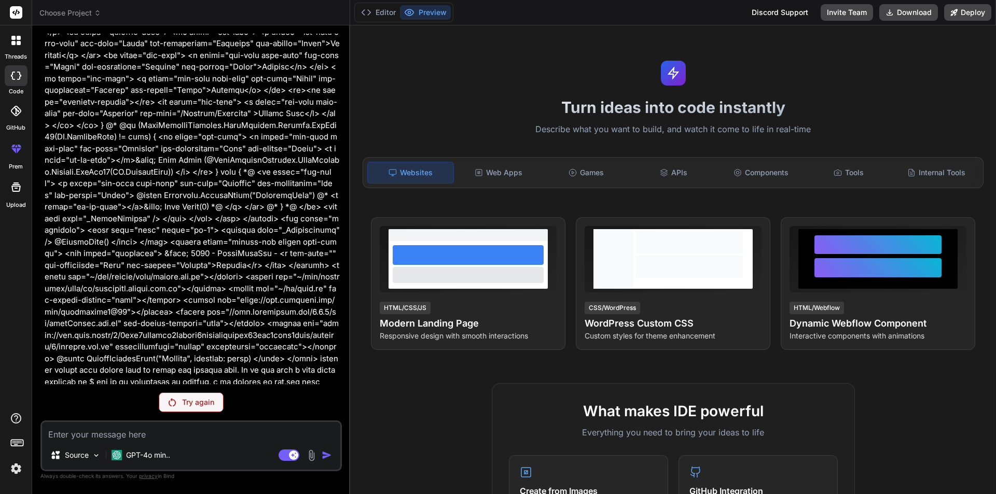
scroll to position [2255, 0]
click at [176, 408] on div "Try again" at bounding box center [191, 403] width 65 height 20
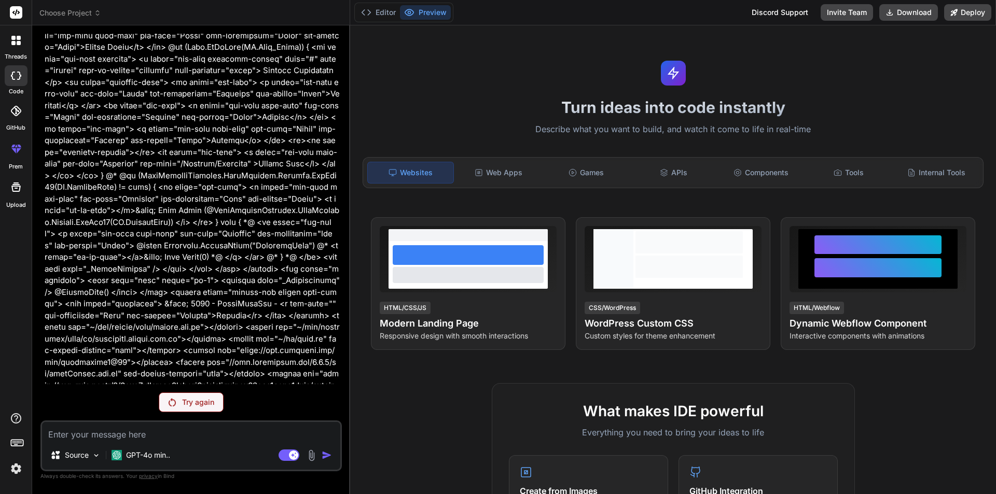
click at [190, 393] on div "Try again" at bounding box center [191, 403] width 65 height 20
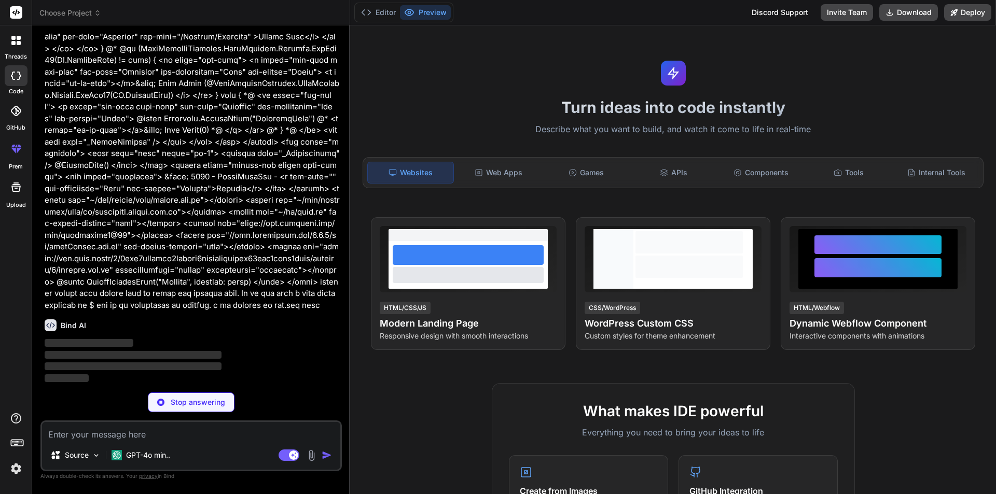
scroll to position [2579, 0]
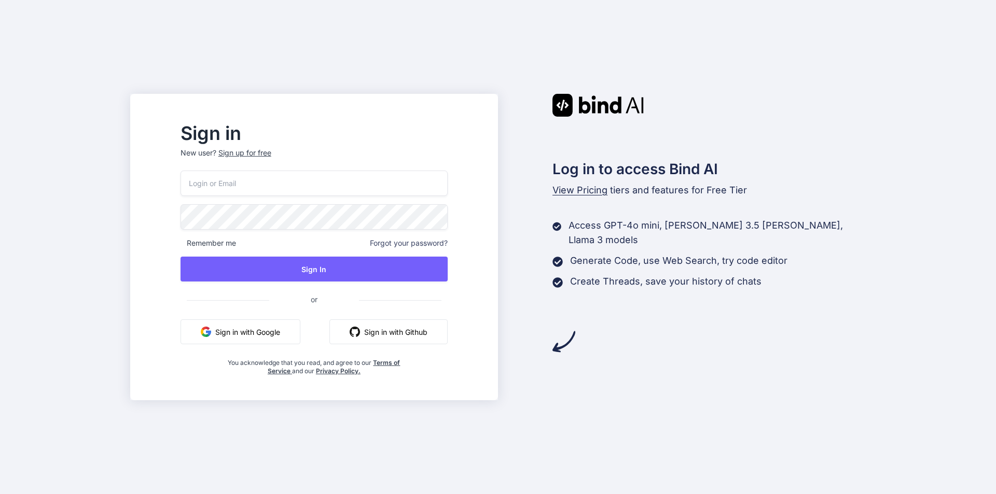
click at [271, 152] on div "Sign up for free" at bounding box center [244, 153] width 53 height 10
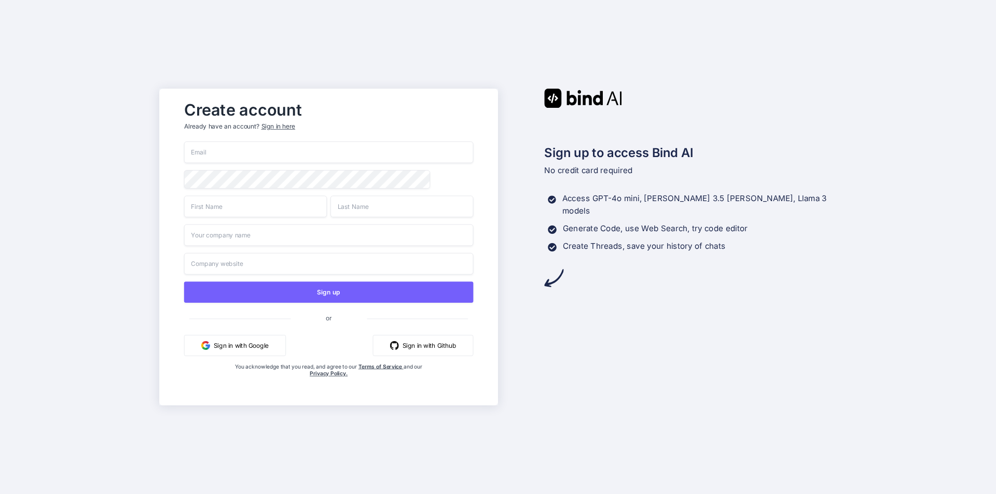
click at [285, 156] on input "email" at bounding box center [328, 153] width 289 height 22
drag, startPoint x: 300, startPoint y: 150, endPoint x: 186, endPoint y: 160, distance: 114.5
click at [186, 160] on input "shreyashreya123321@yopmail.com" at bounding box center [328, 153] width 289 height 22
type input "shreyashreya123321@yopmail.com"
click at [212, 209] on input "text" at bounding box center [255, 207] width 143 height 22
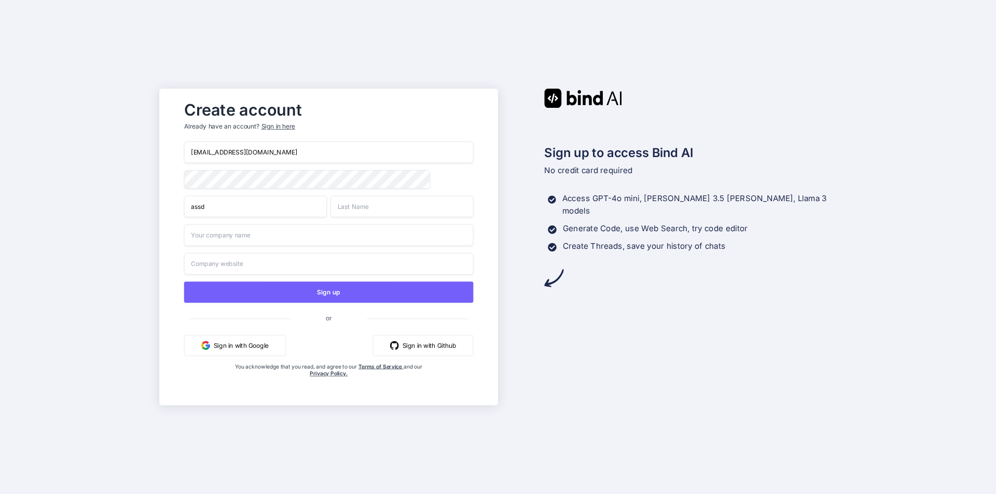
type input "assd"
click at [365, 207] on input "text" at bounding box center [401, 207] width 143 height 22
type input "asqs"
click at [323, 238] on input "text" at bounding box center [328, 236] width 289 height 22
type input "asdew"
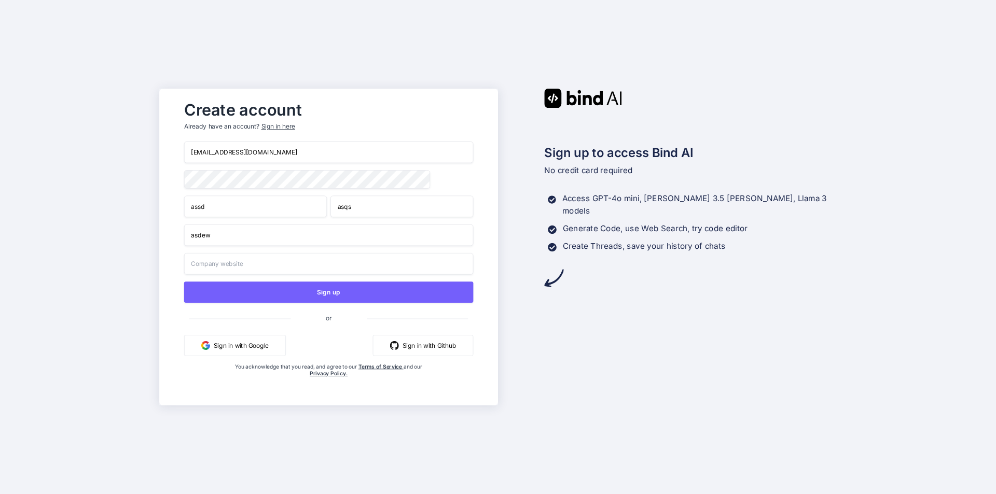
click at [305, 264] on input "text" at bounding box center [328, 264] width 289 height 22
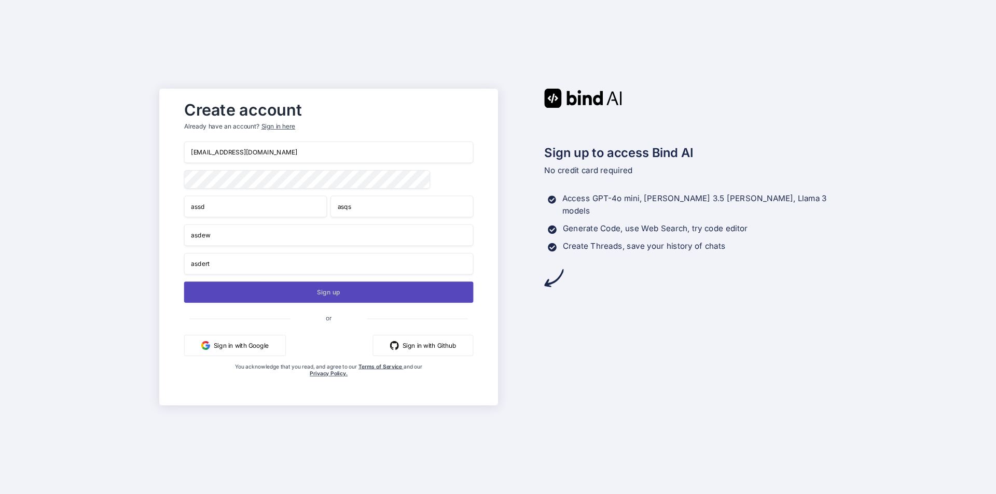
type input "asdert"
click at [280, 301] on button "Sign up" at bounding box center [328, 292] width 289 height 21
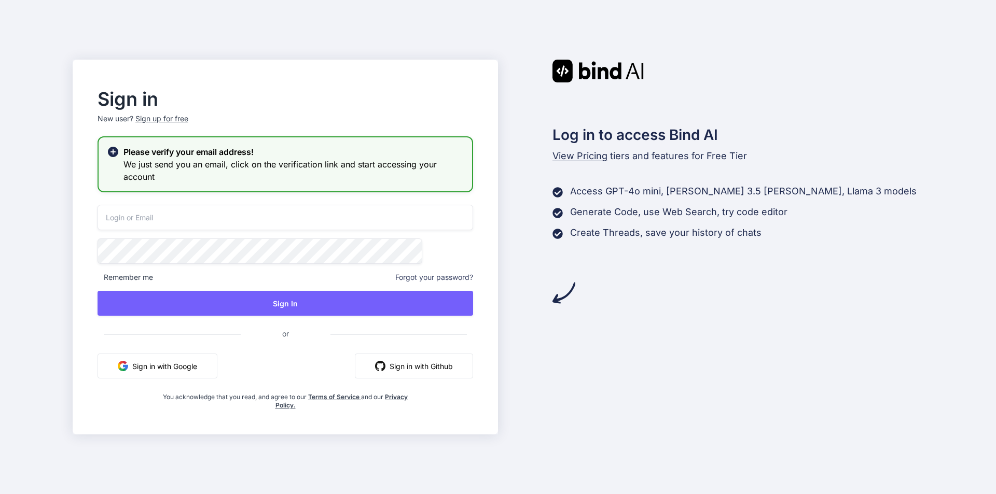
click at [228, 218] on input "email" at bounding box center [286, 217] width 376 height 25
paste input "shreyashreya123321@yopmail.com"
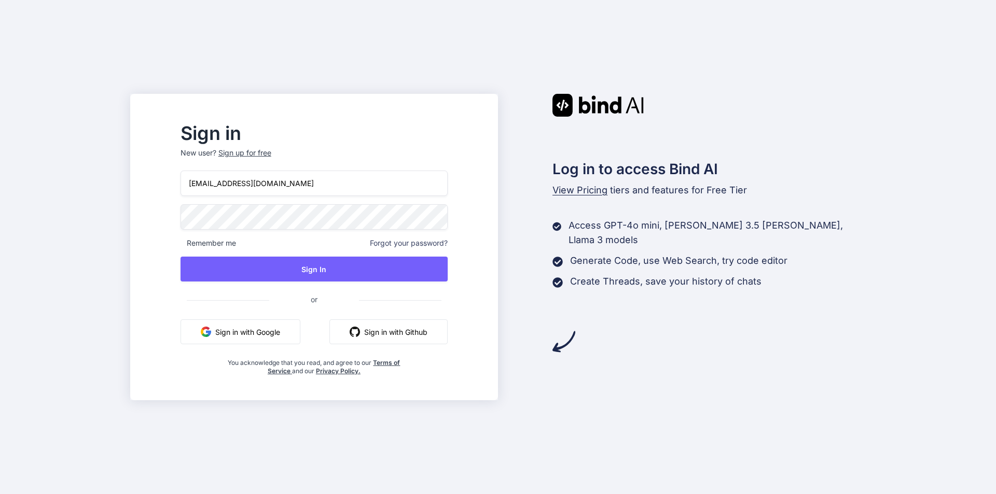
type input "shreyashreya123321@yopmail.com"
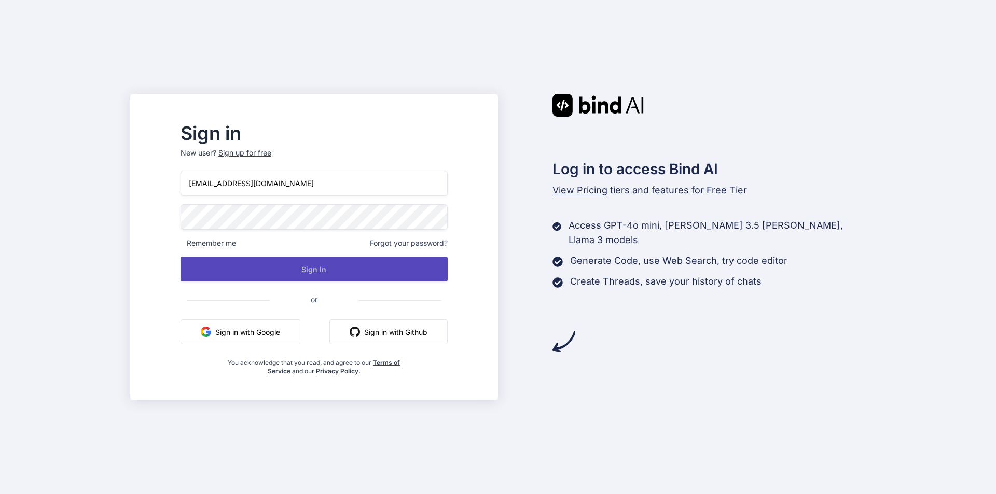
click at [241, 275] on button "Sign In" at bounding box center [313, 269] width 267 height 25
